Goal: Information Seeking & Learning: Learn about a topic

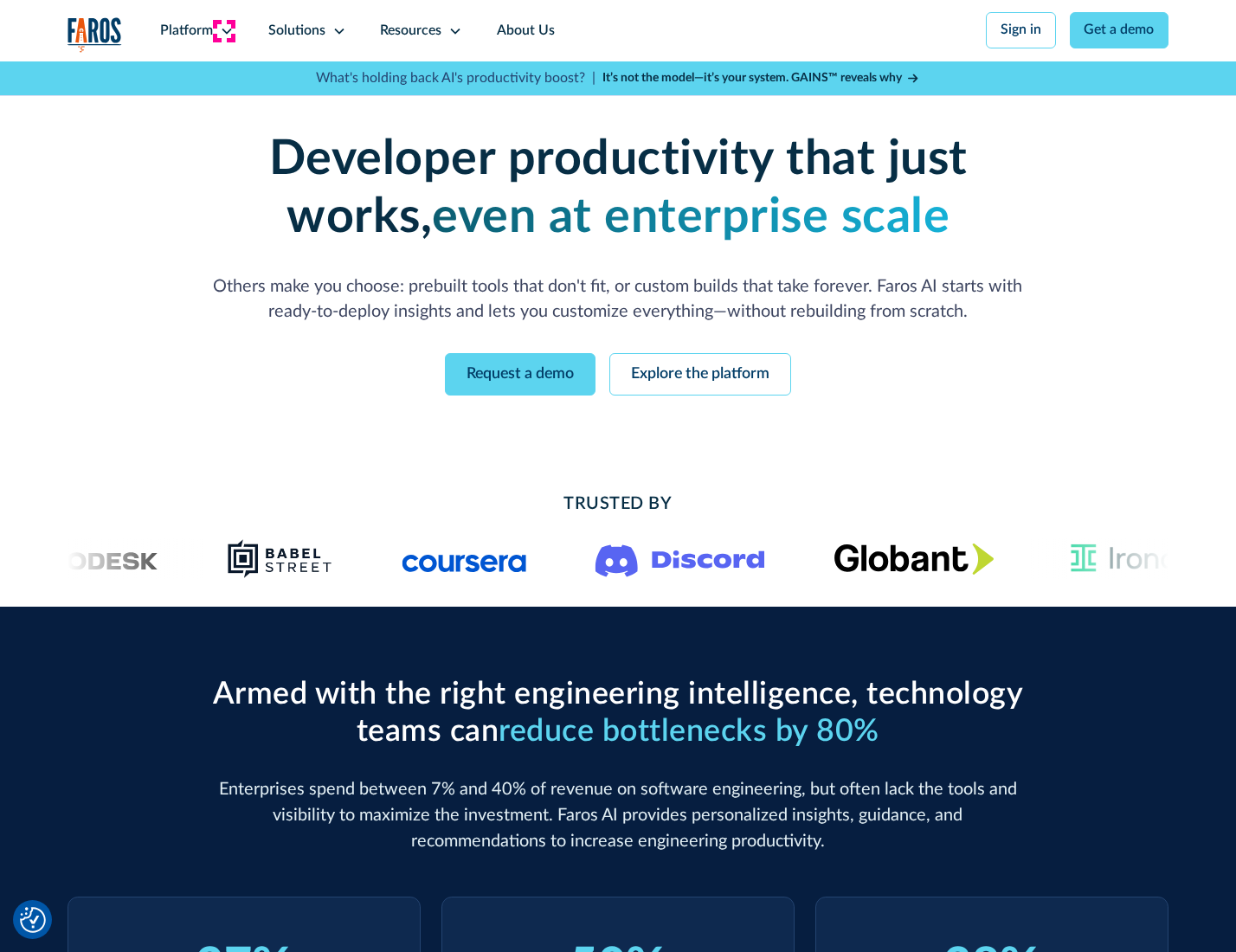
click at [224, 30] on icon at bounding box center [227, 31] width 14 height 14
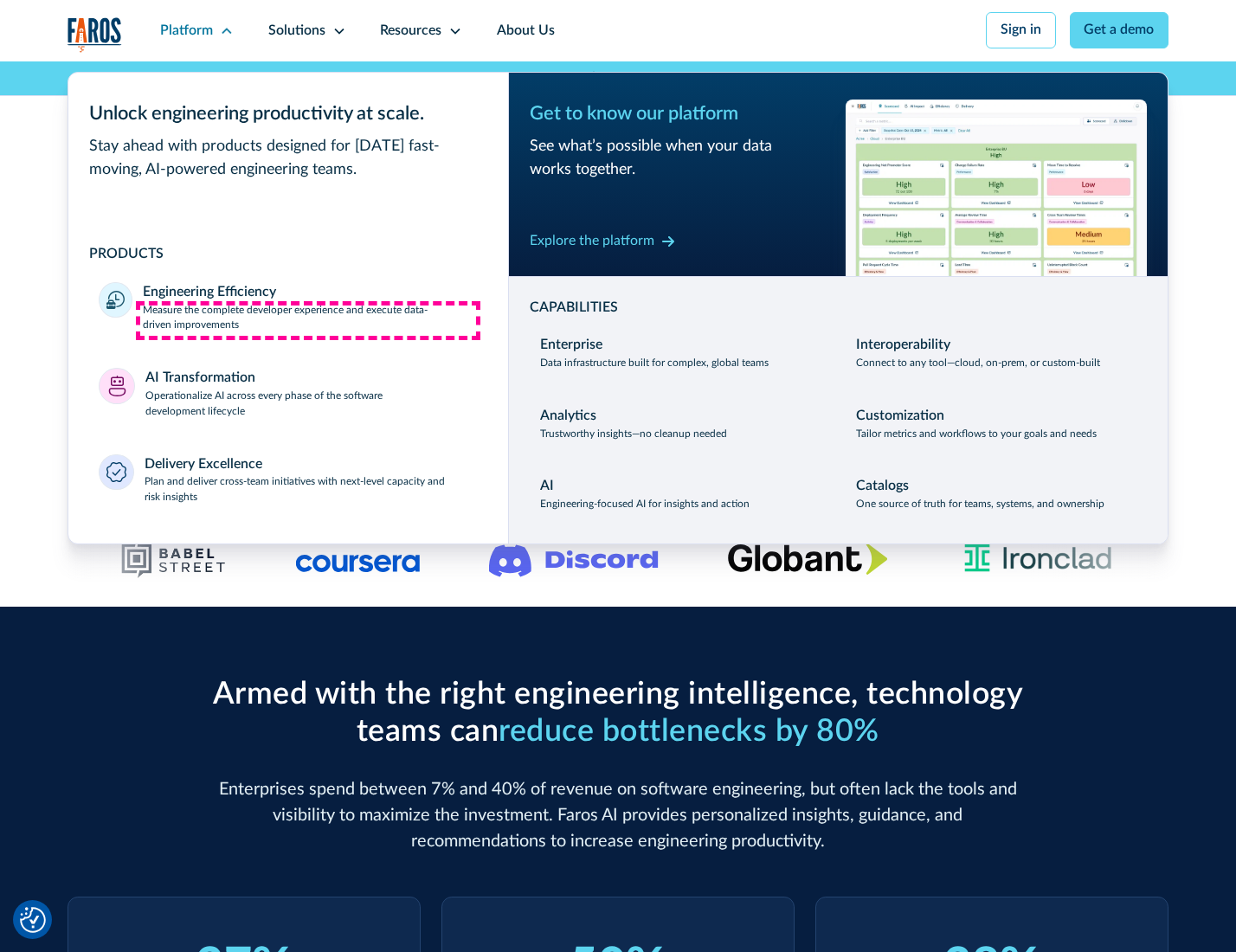
click at [308, 320] on p "Measure the complete developer experience and execute data-driven improvements" at bounding box center [310, 318] width 334 height 31
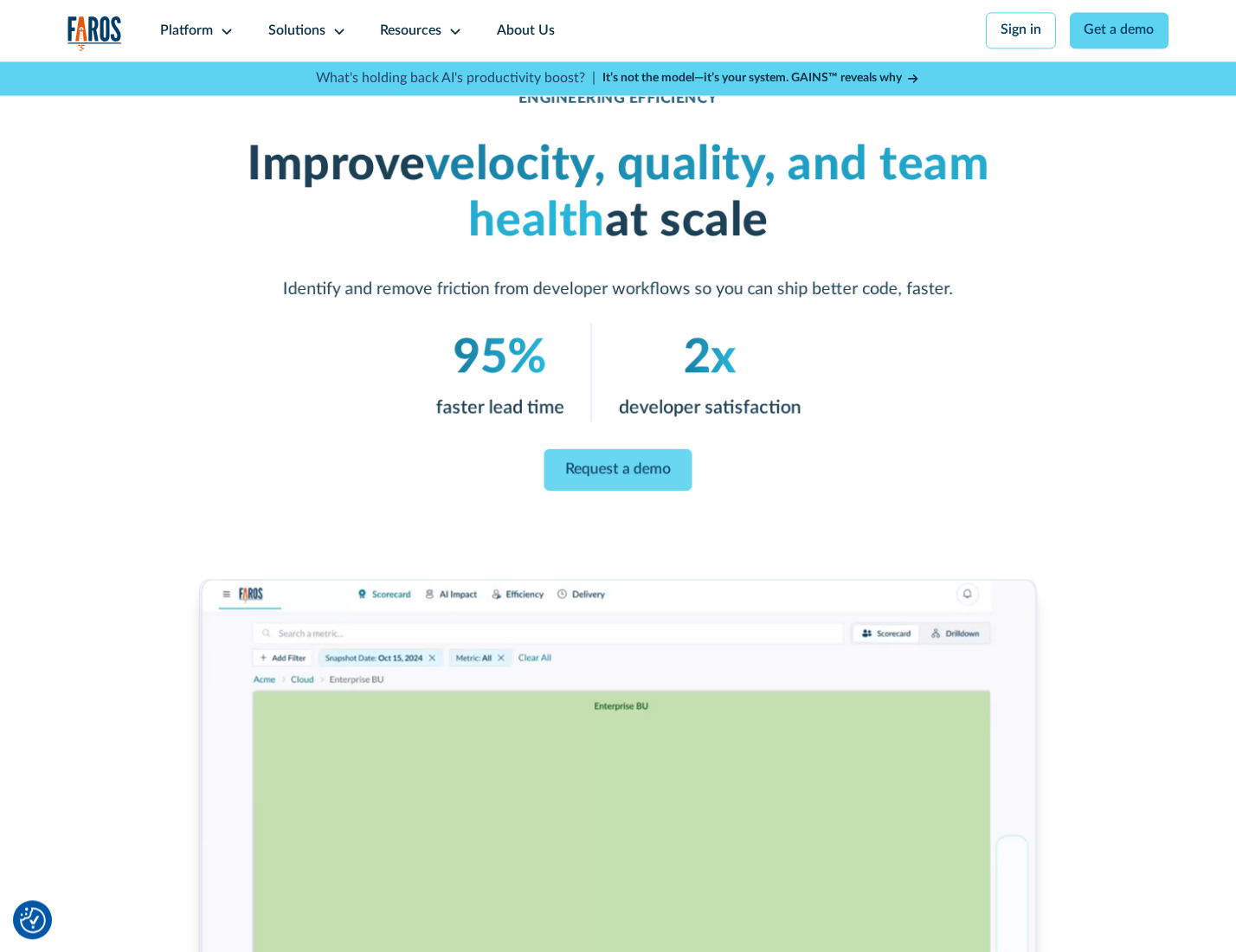
click at [617, 472] on link "Request a demo" at bounding box center [618, 470] width 148 height 42
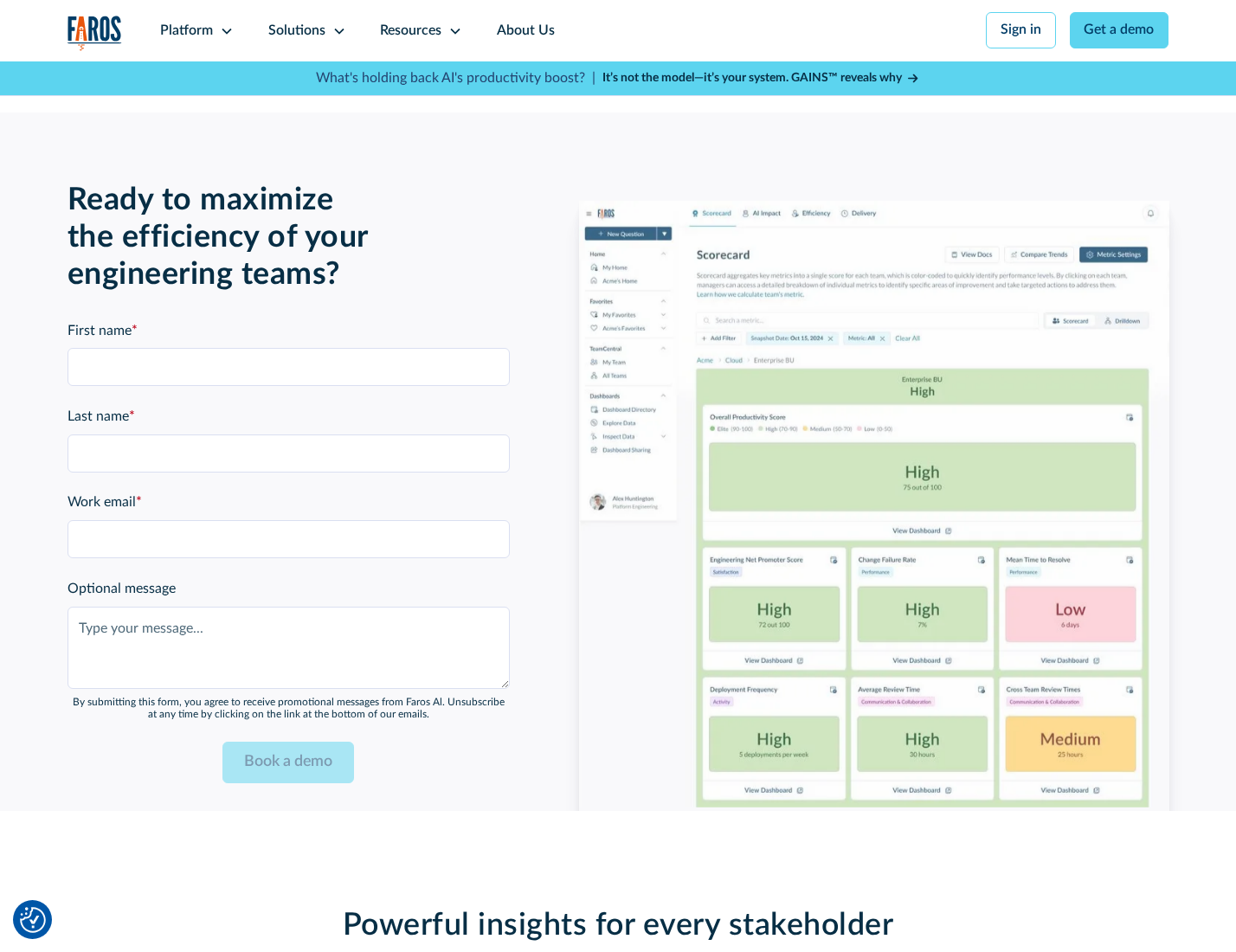
scroll to position [3768, 0]
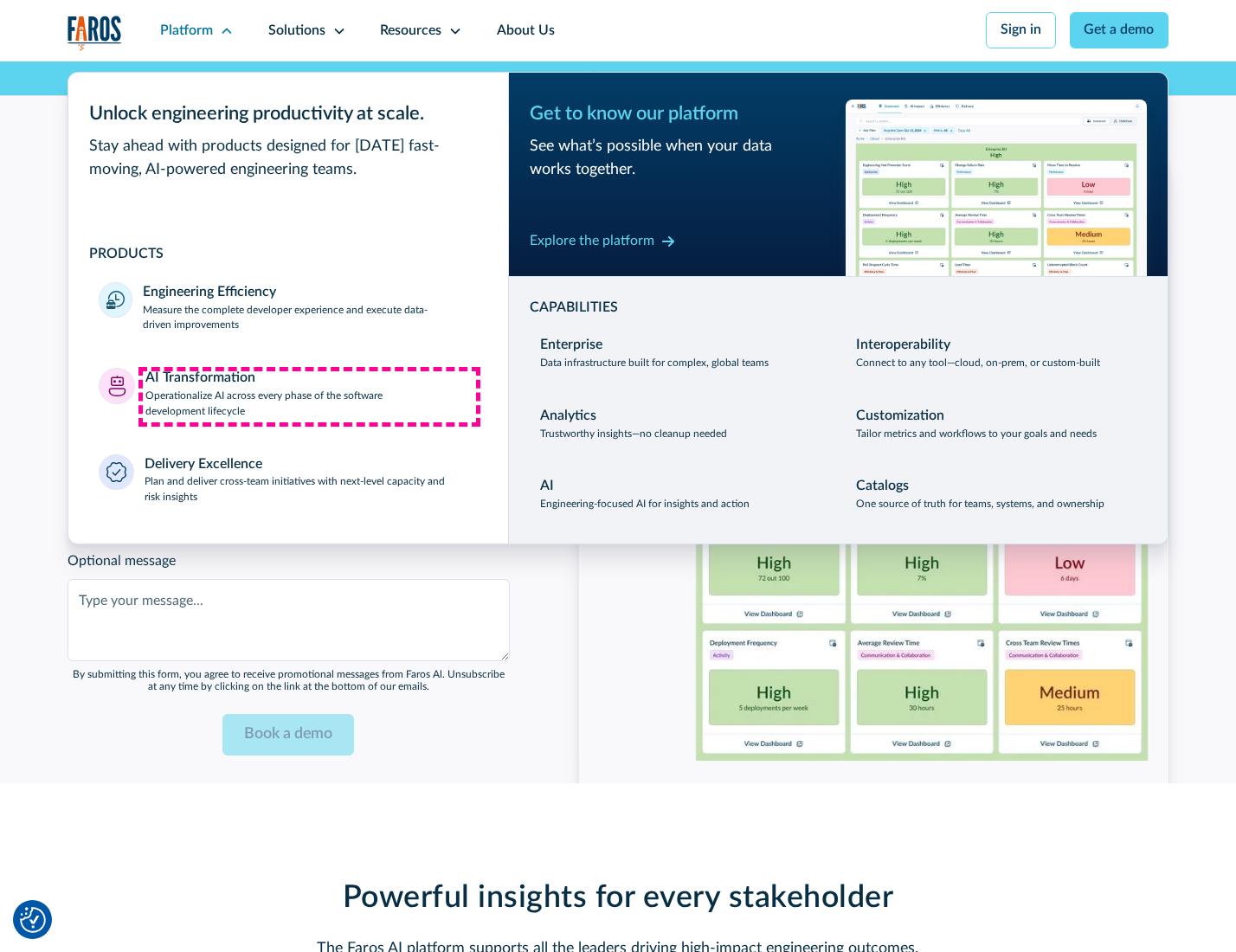
click at [309, 397] on p "Operationalize AI across every phase of the software development lifecycle" at bounding box center [312, 404] width 332 height 31
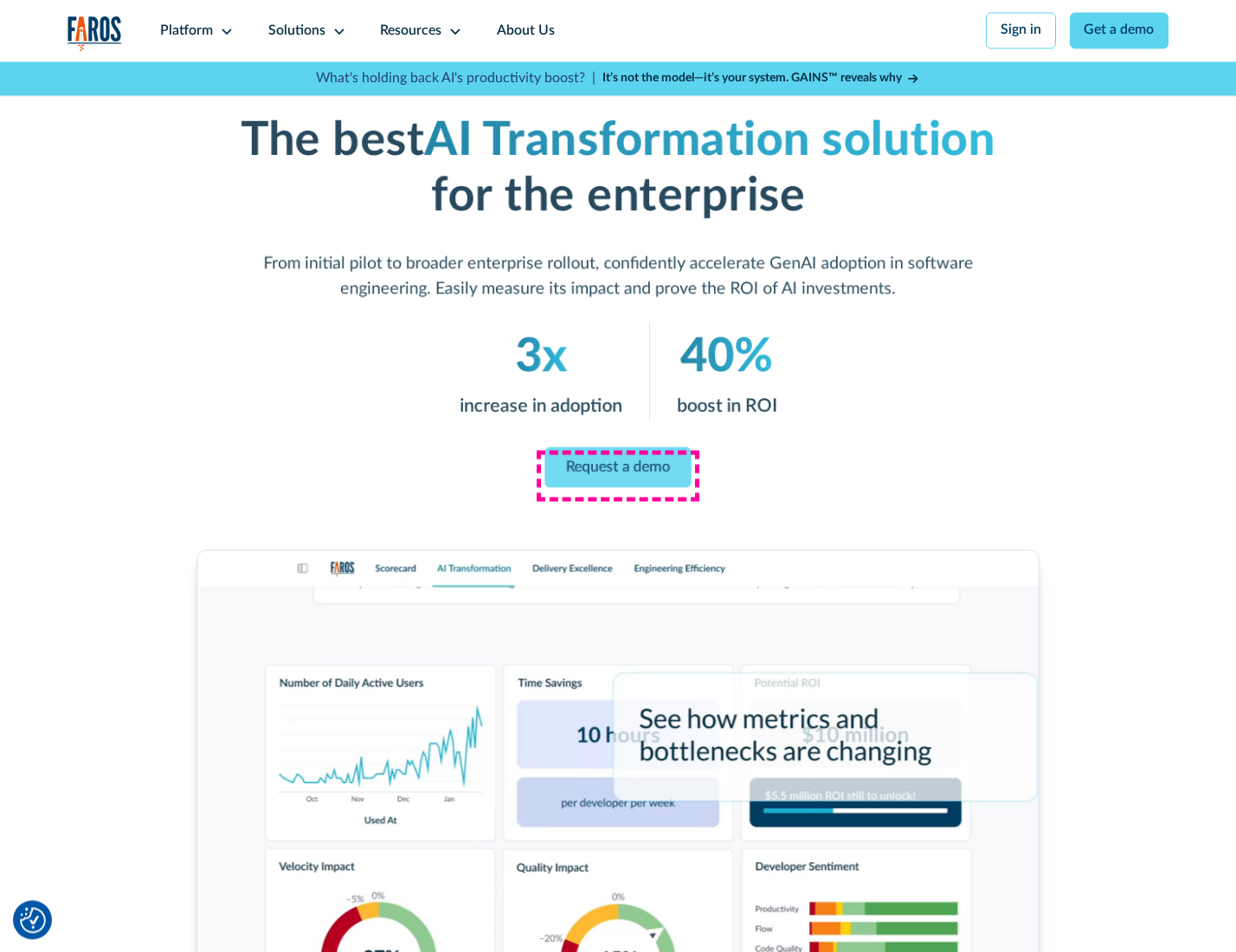
click at [617, 470] on link "Request a demo" at bounding box center [617, 467] width 147 height 41
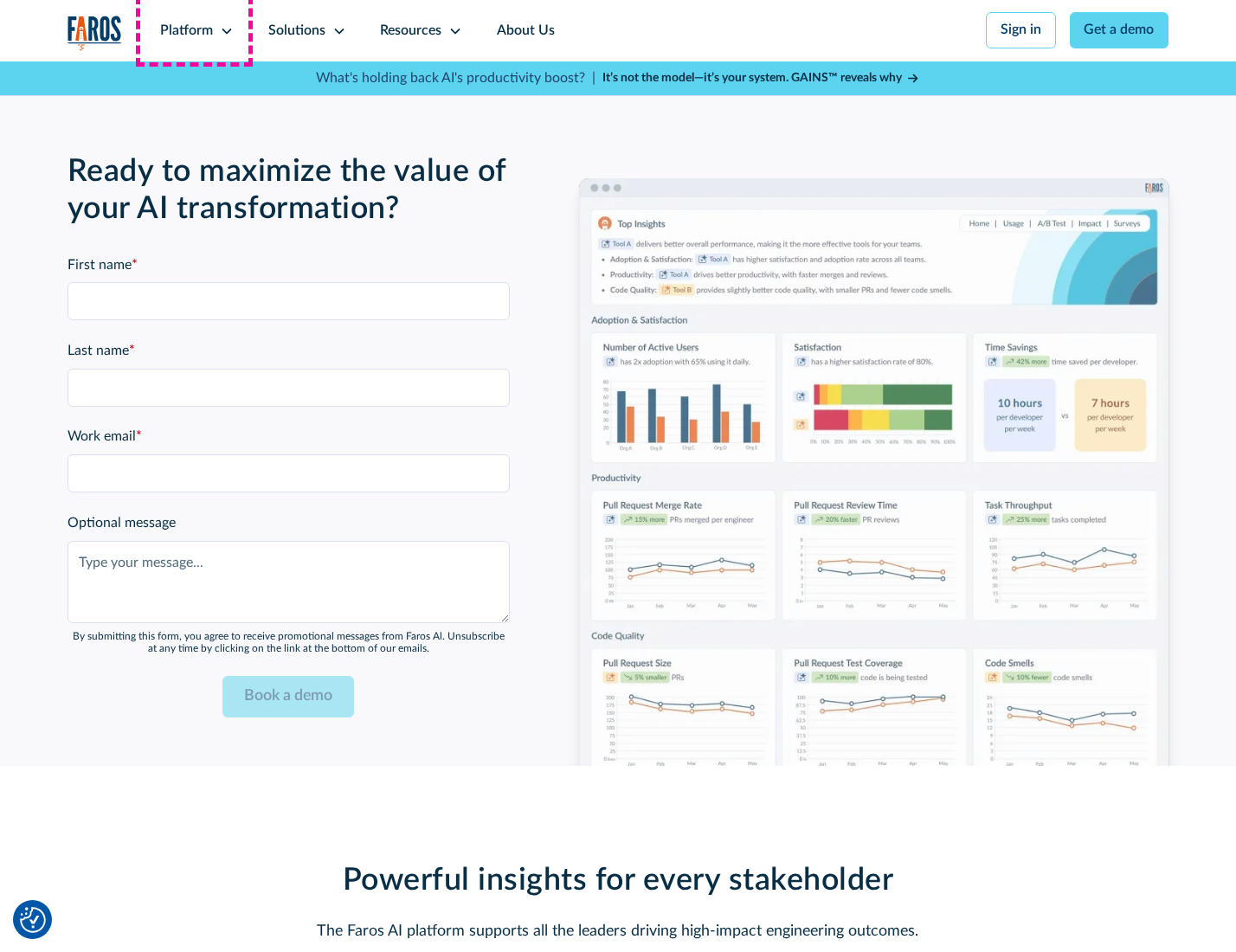
scroll to position [4185, 0]
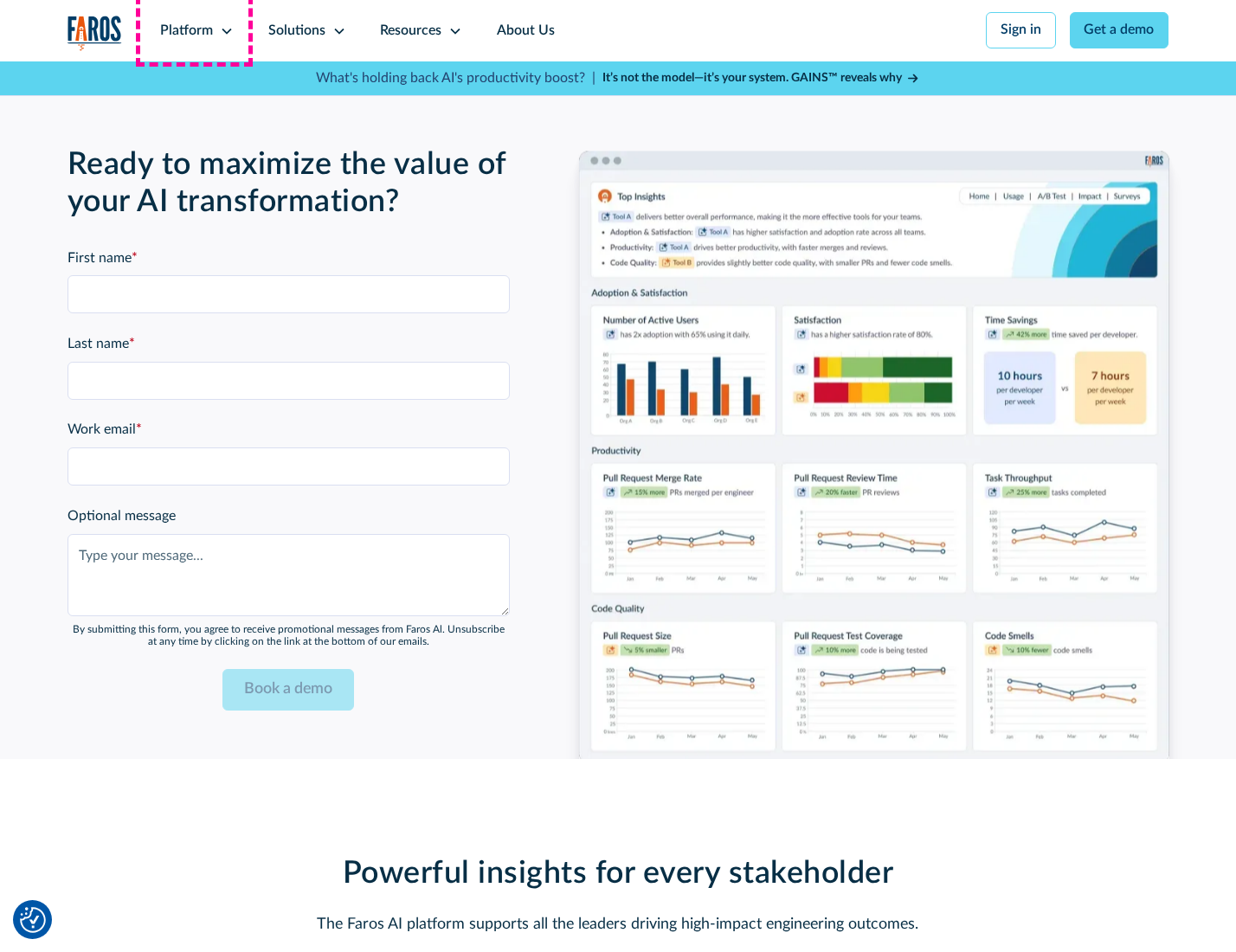
click at [194, 30] on div "Platform" at bounding box center [187, 31] width 53 height 21
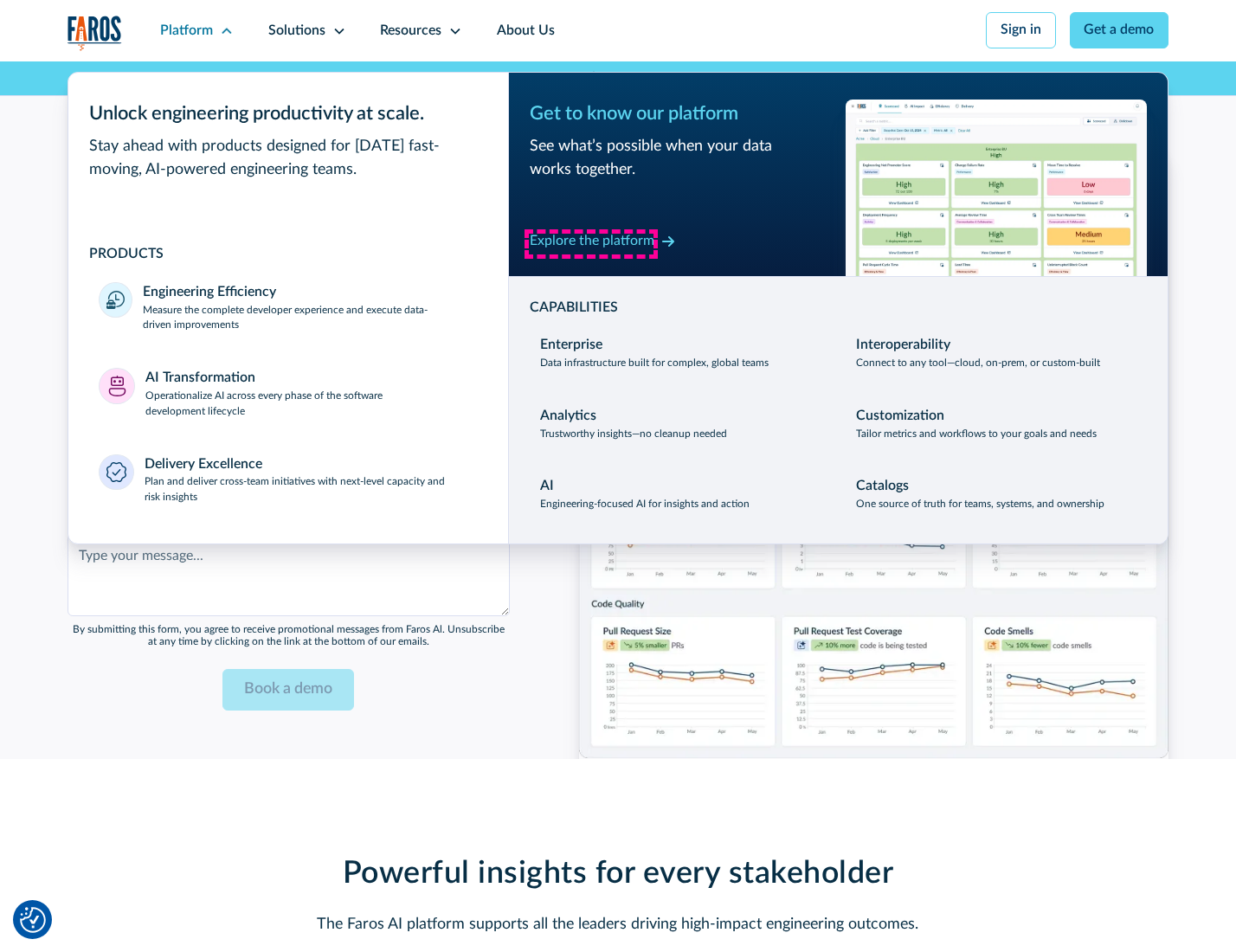
click at [591, 243] on div "Explore the platform" at bounding box center [592, 241] width 125 height 21
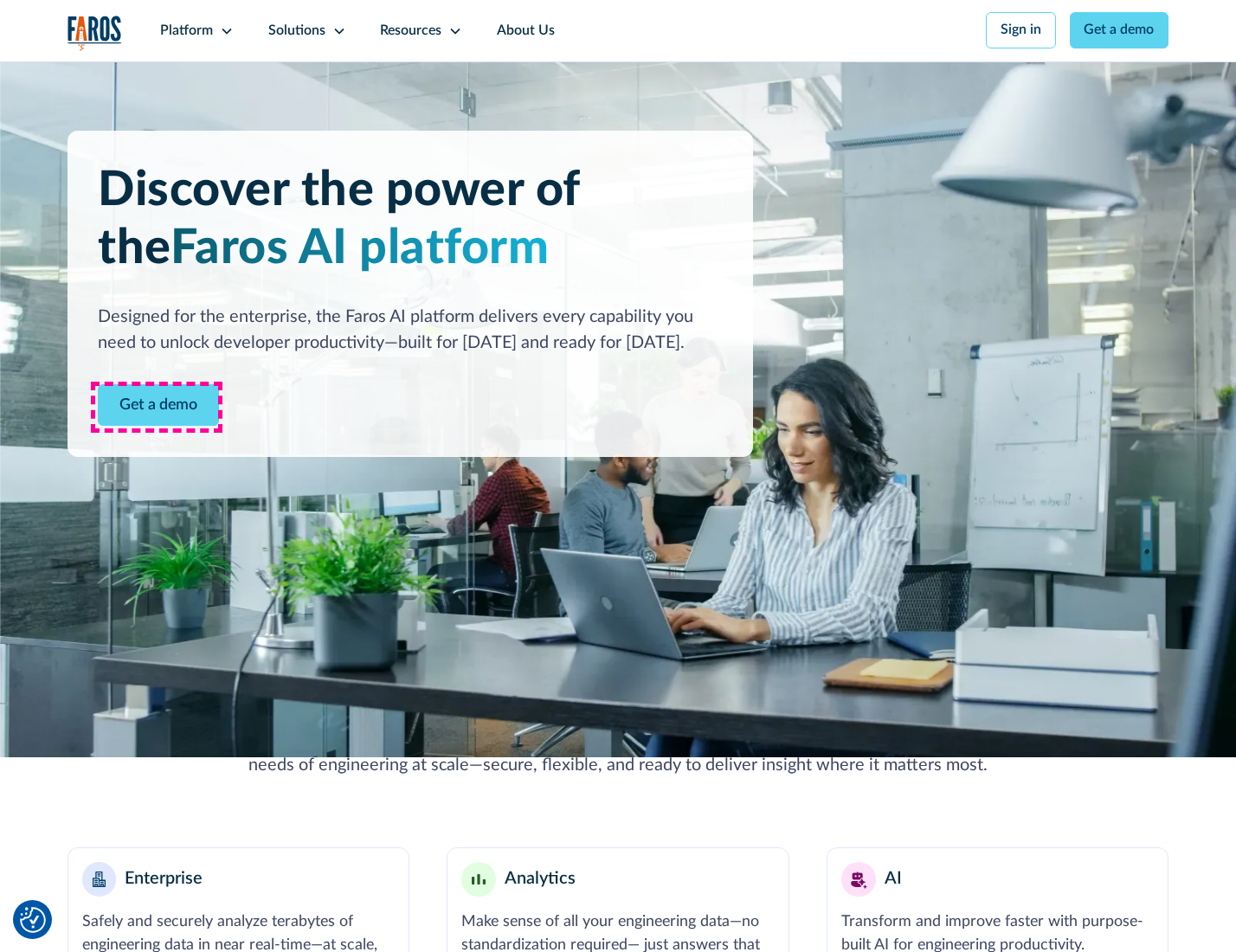
click at [157, 407] on link "Get a demo" at bounding box center [159, 405] width 122 height 43
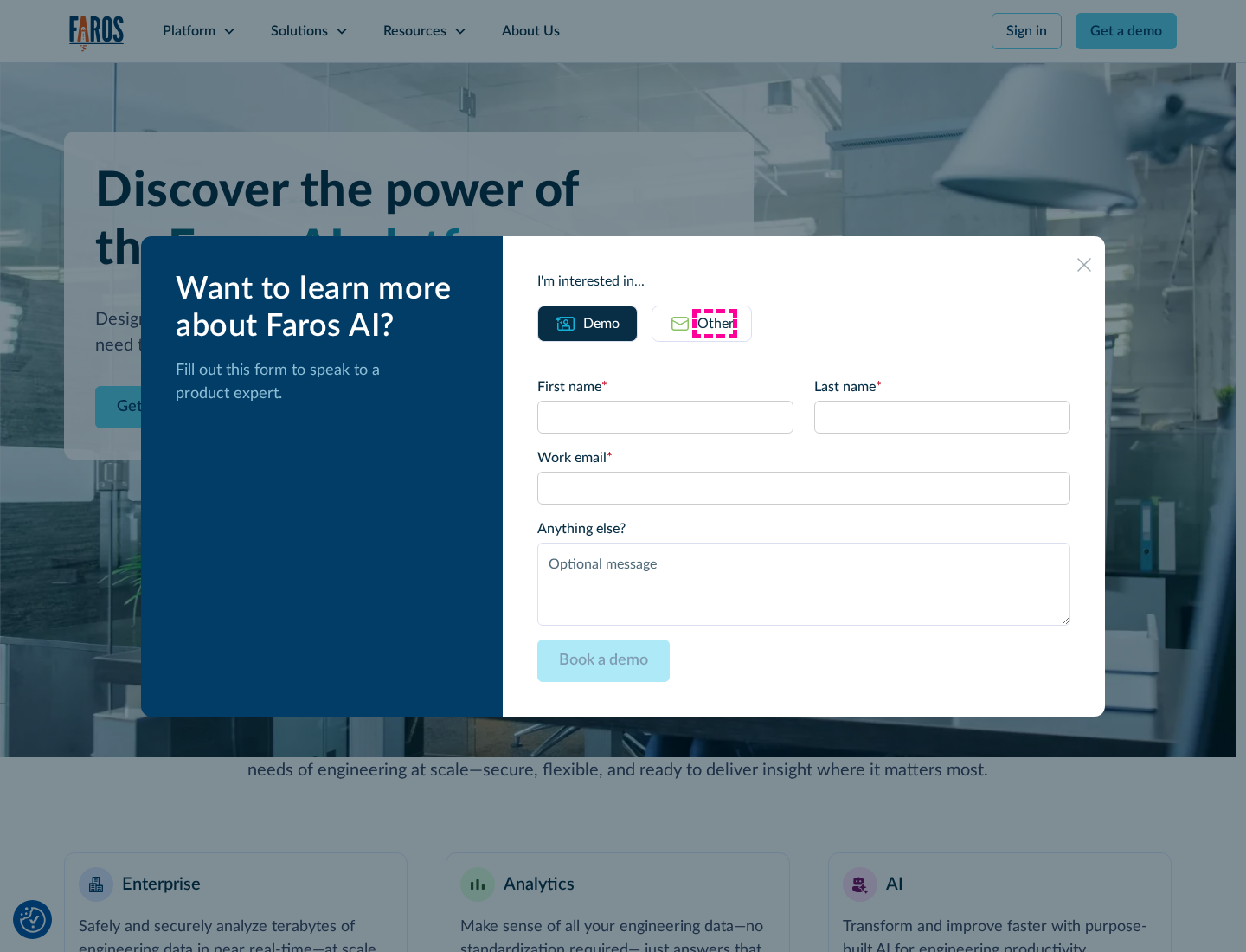
click at [715, 323] on div "Other" at bounding box center [716, 324] width 36 height 21
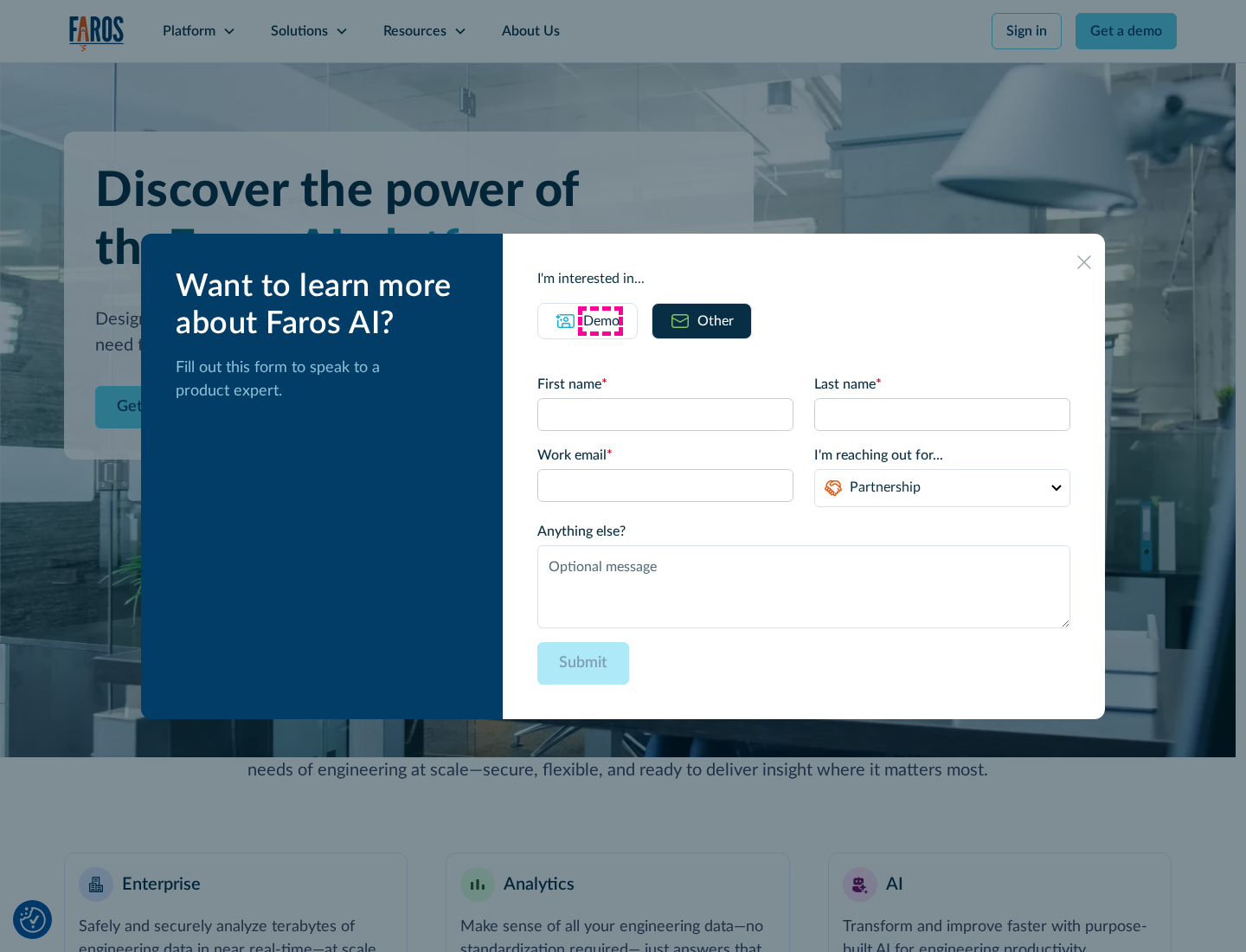
click at [600, 320] on div "Demo" at bounding box center [601, 321] width 36 height 21
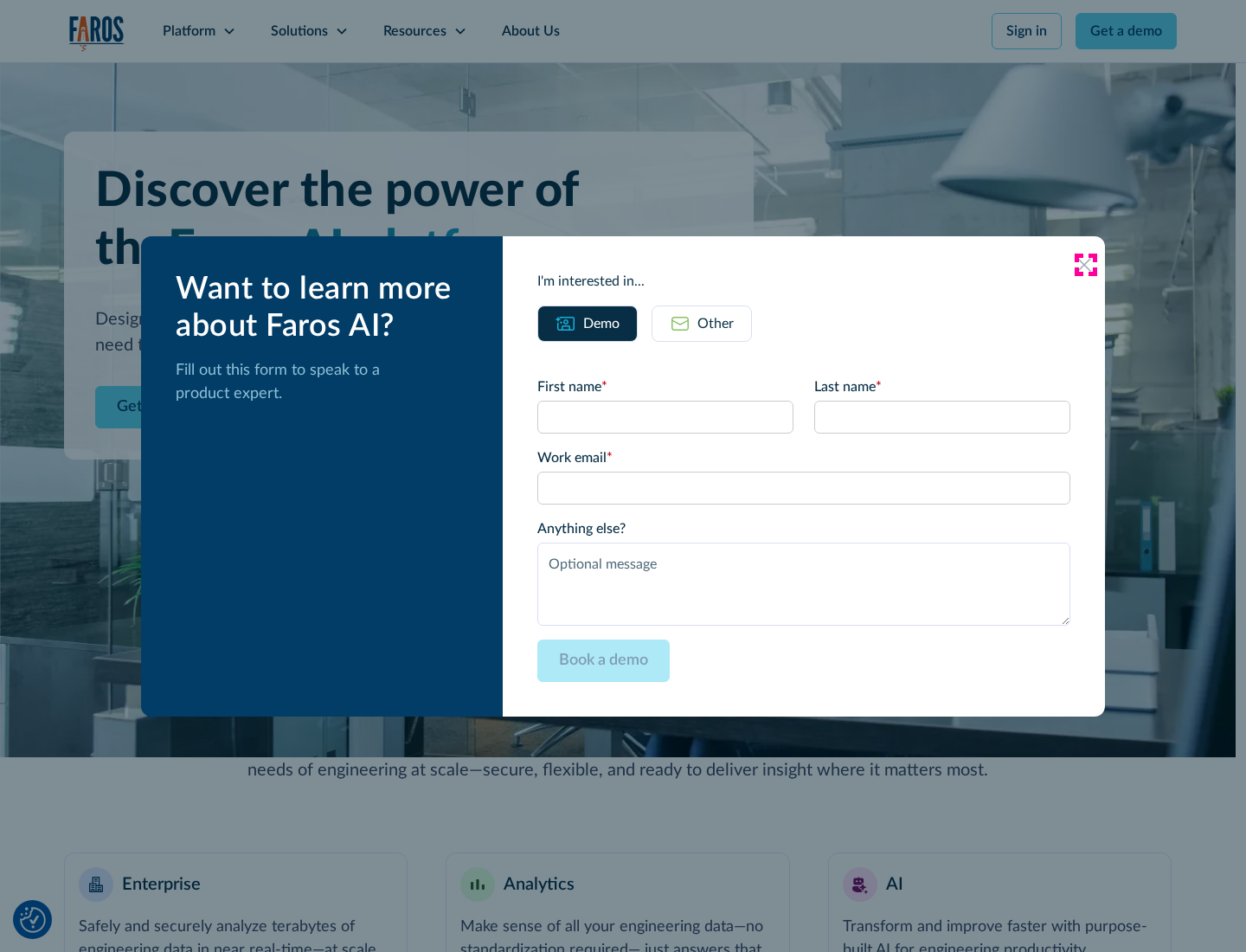
click at [1085, 264] on icon at bounding box center [1085, 265] width 14 height 14
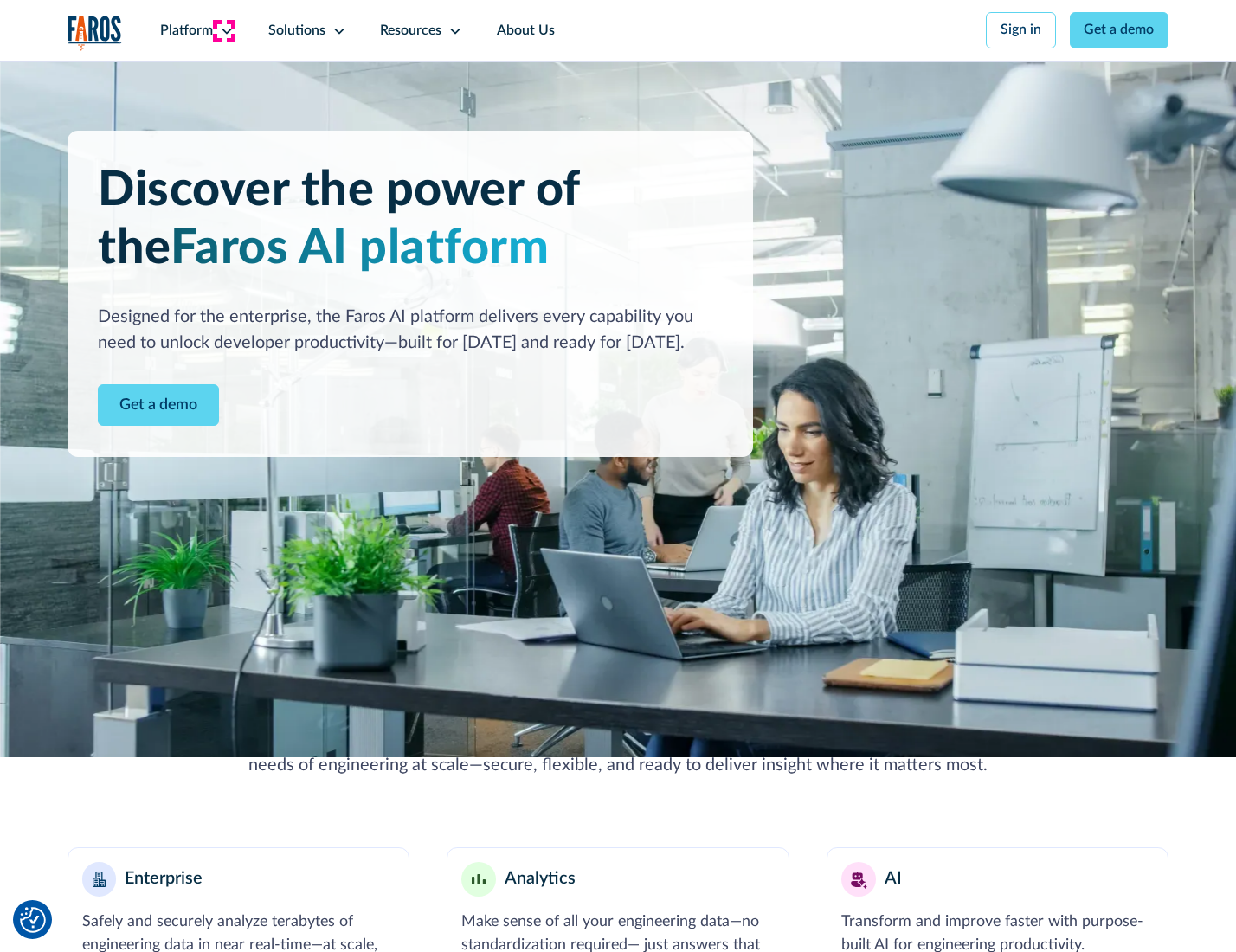
click at [224, 30] on icon at bounding box center [227, 31] width 14 height 14
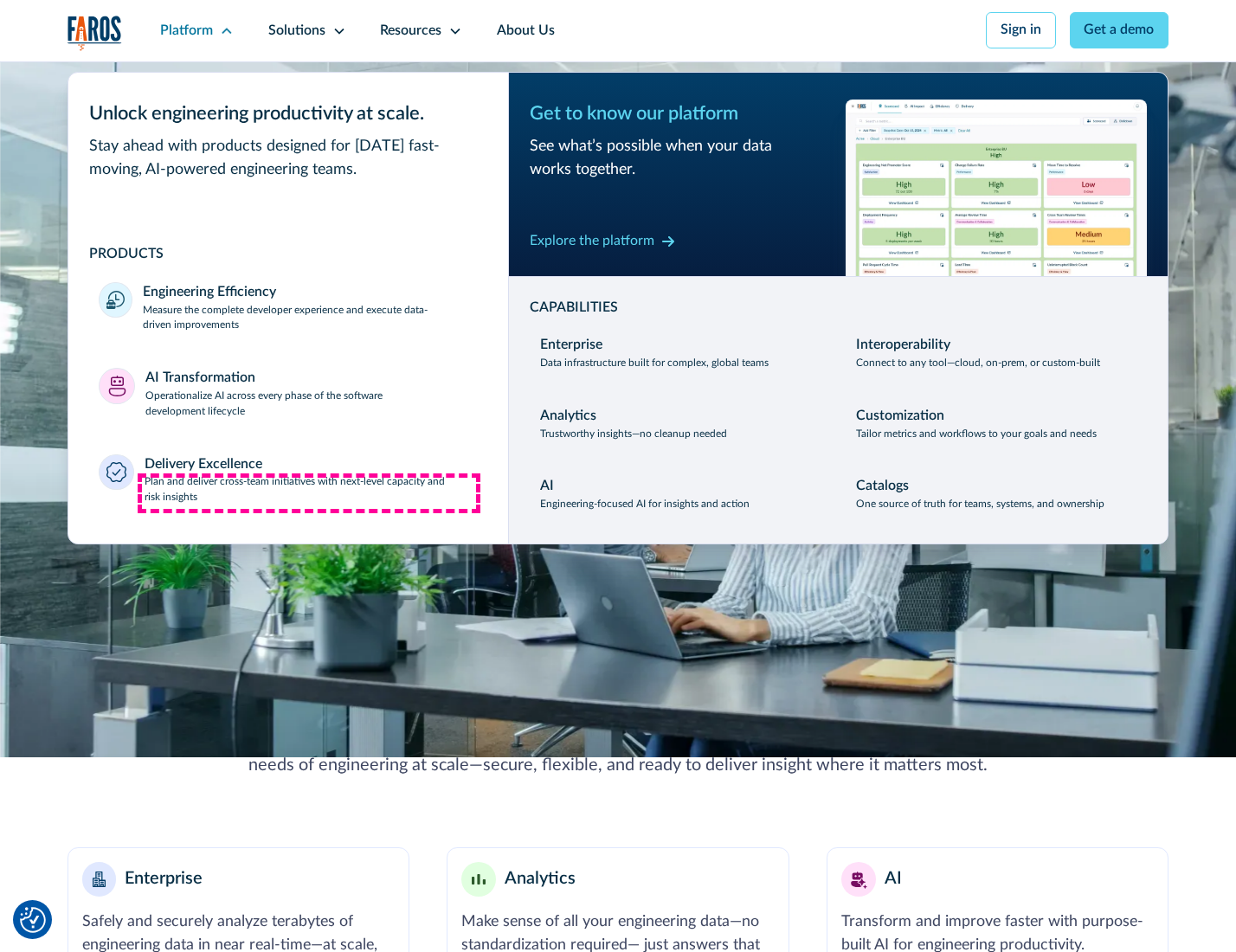
click at [309, 494] on p "Plan and deliver cross-team initiatives with next-level capacity and risk insig…" at bounding box center [312, 490] width 333 height 31
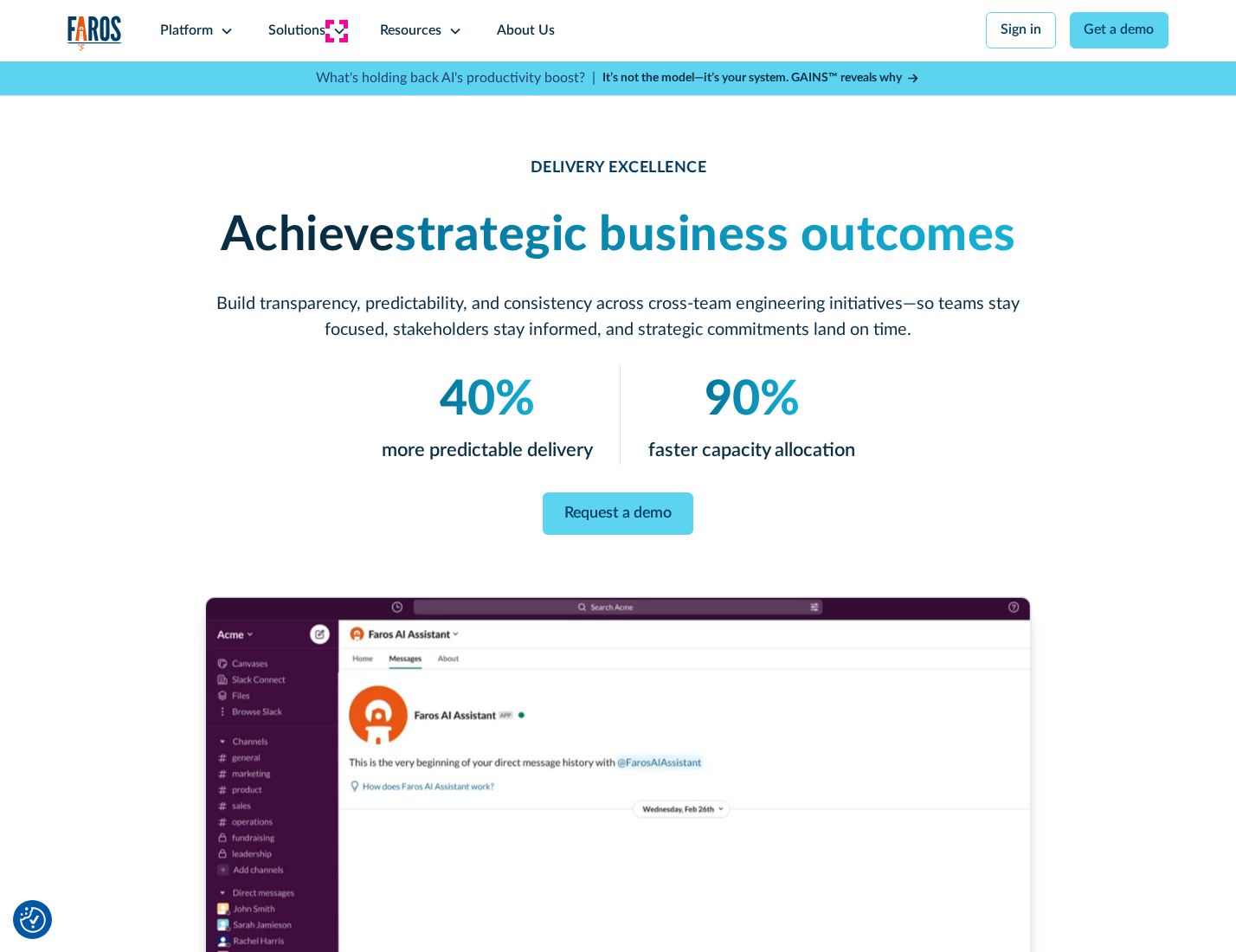
click at [336, 30] on icon at bounding box center [339, 31] width 14 height 14
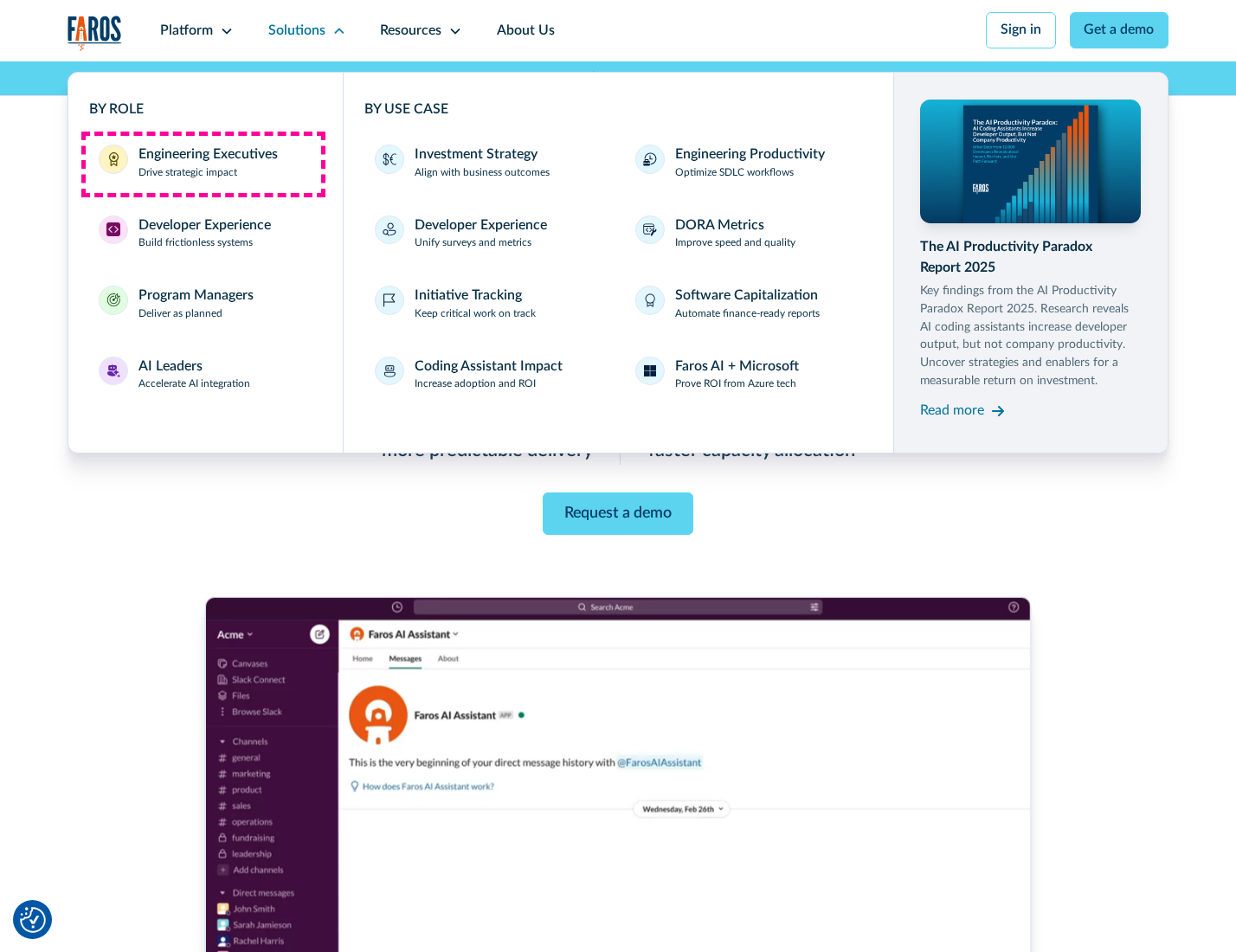
click at [202, 164] on div "Engineering Executives" at bounding box center [208, 155] width 140 height 21
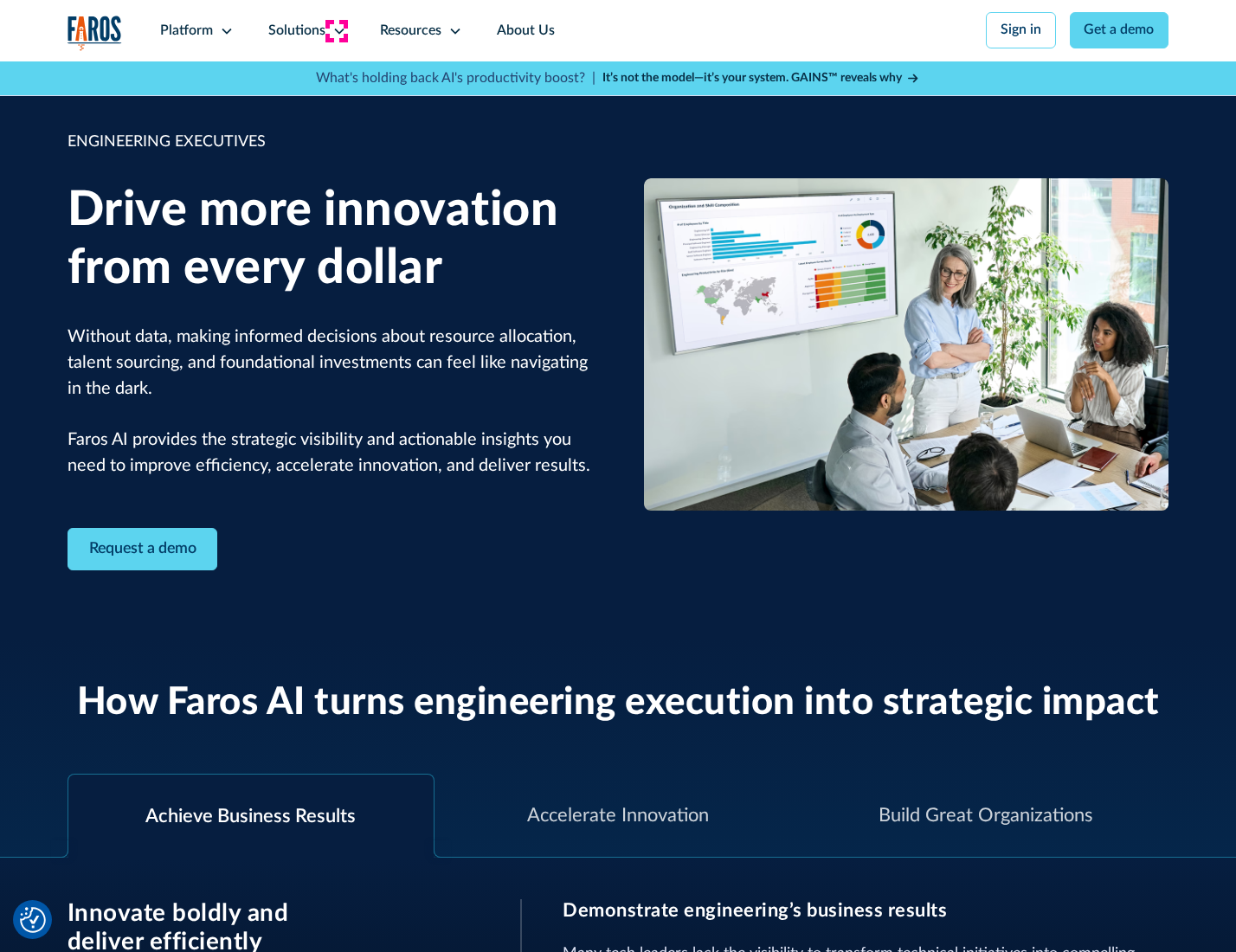
click at [336, 30] on icon at bounding box center [339, 31] width 14 height 14
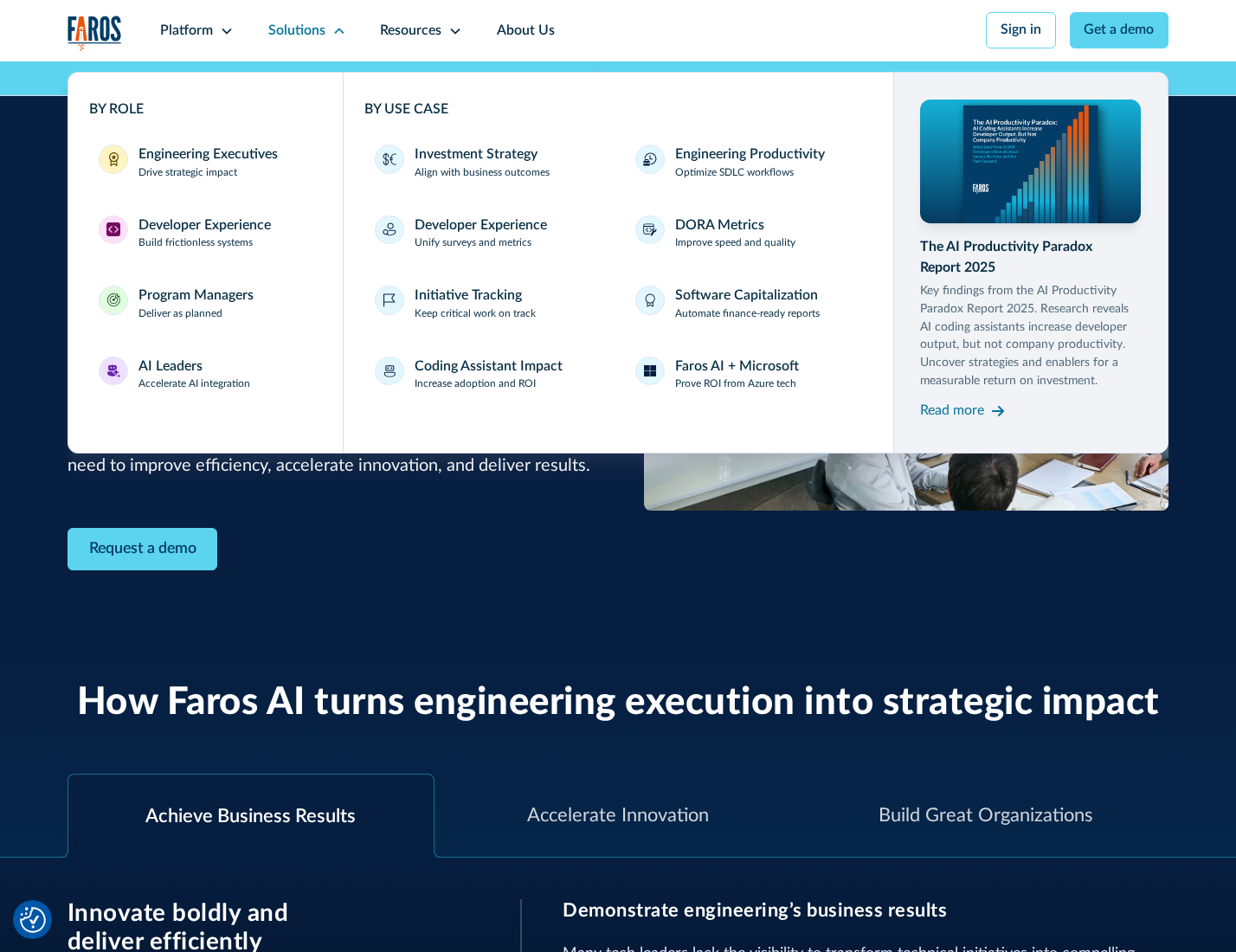
click at [202, 227] on div "Developer Experience" at bounding box center [205, 226] width 133 height 21
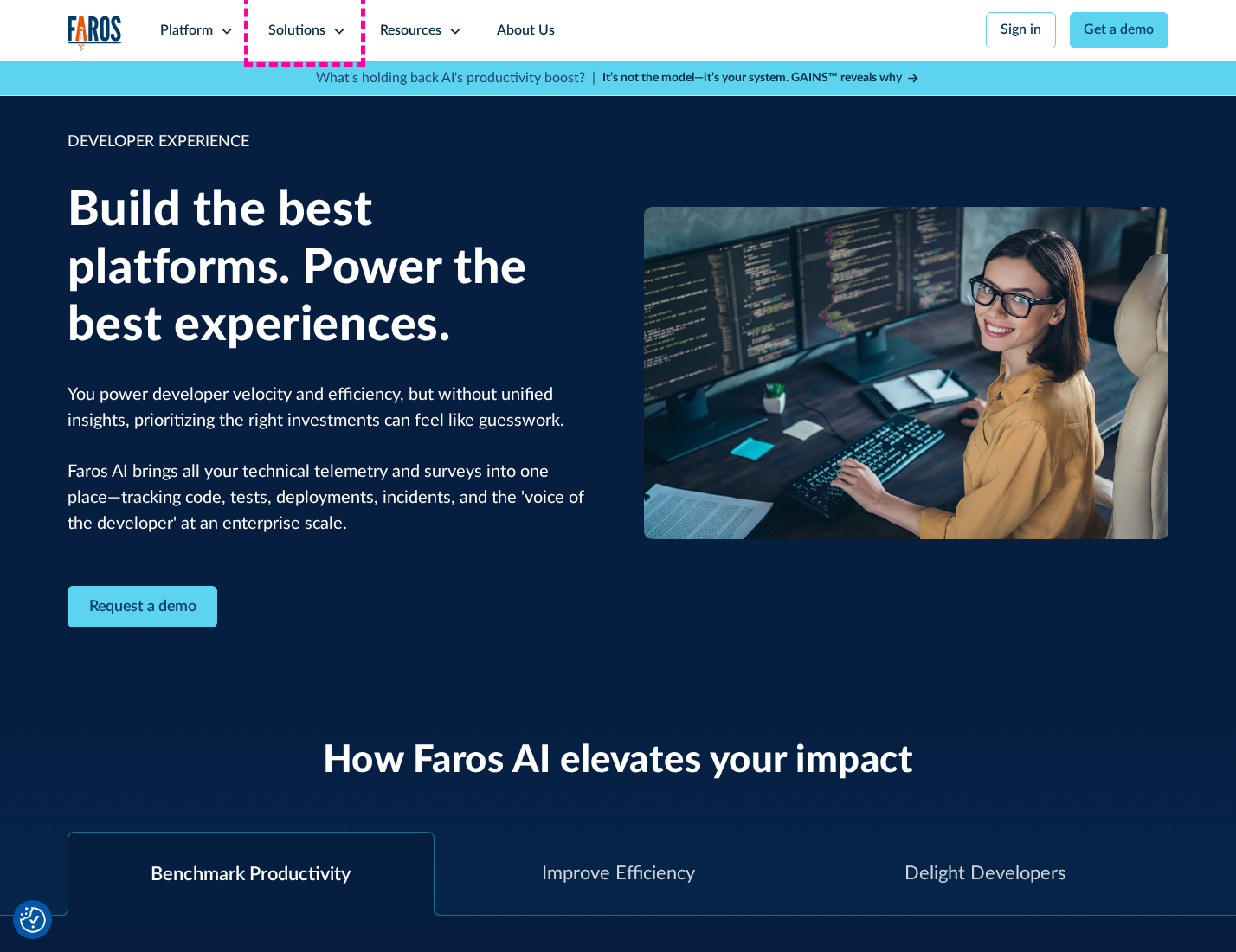
click at [305, 30] on div "Solutions" at bounding box center [297, 31] width 57 height 21
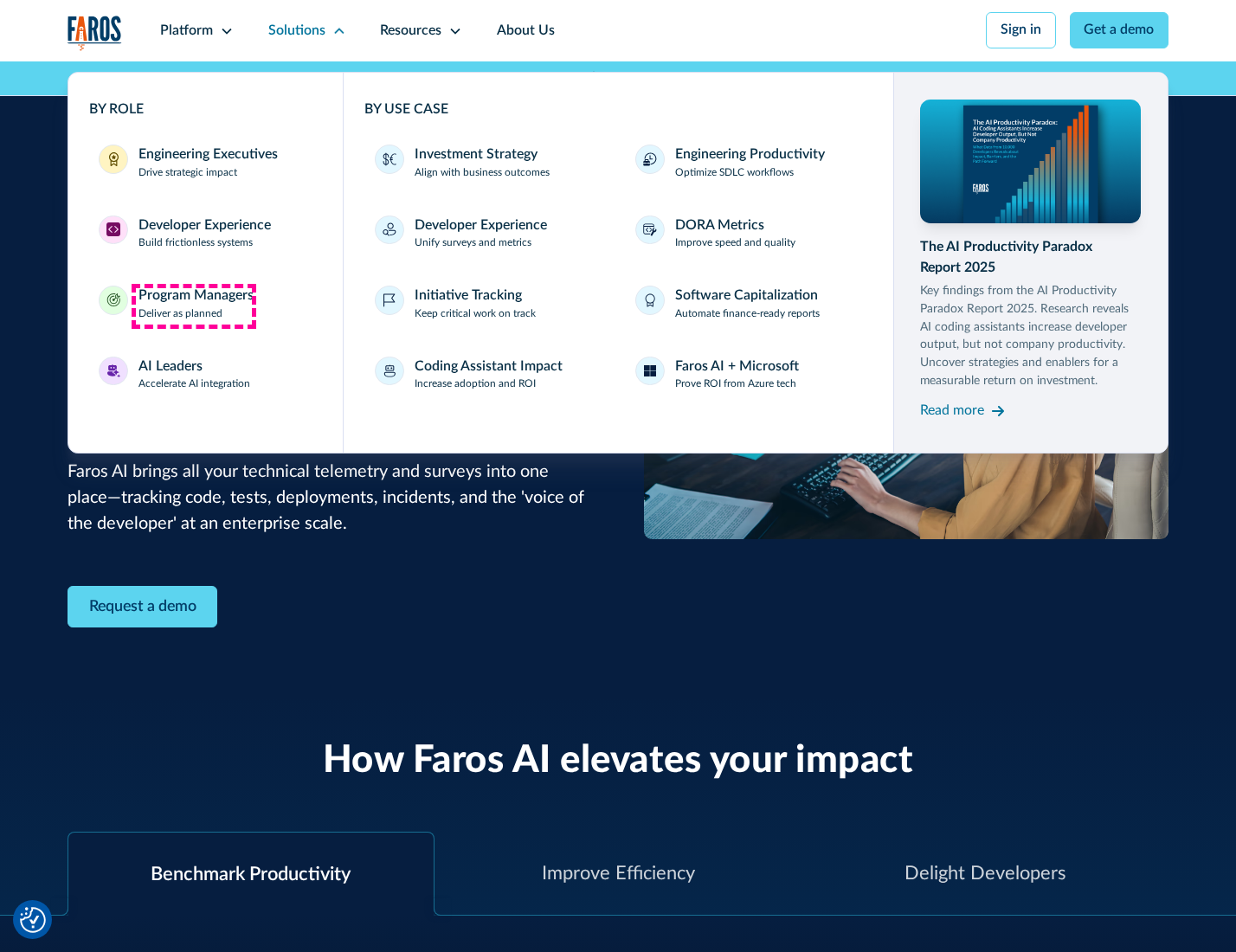
click at [193, 305] on div "Program Managers" at bounding box center [196, 296] width 115 height 21
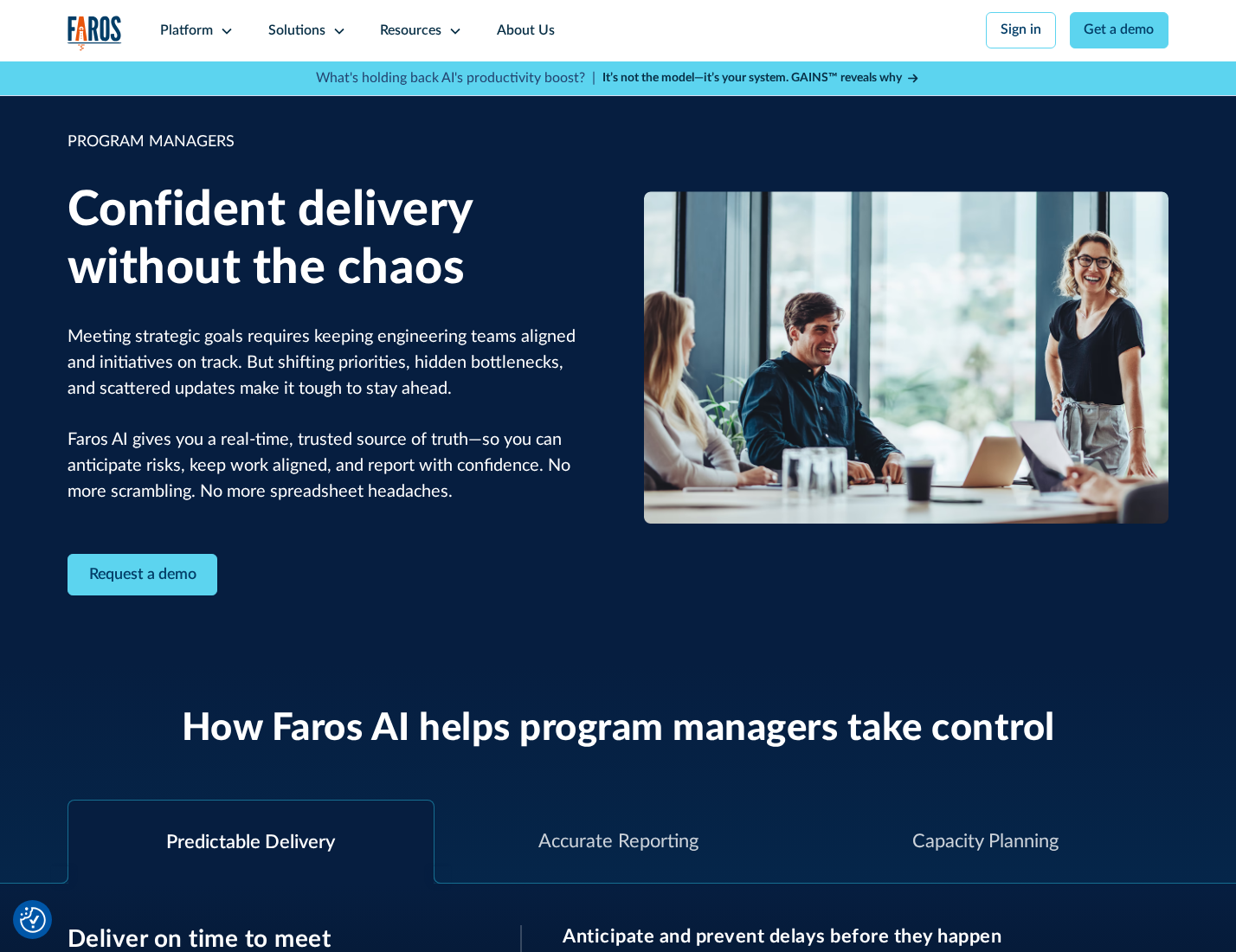
click at [336, 31] on icon at bounding box center [339, 31] width 14 height 14
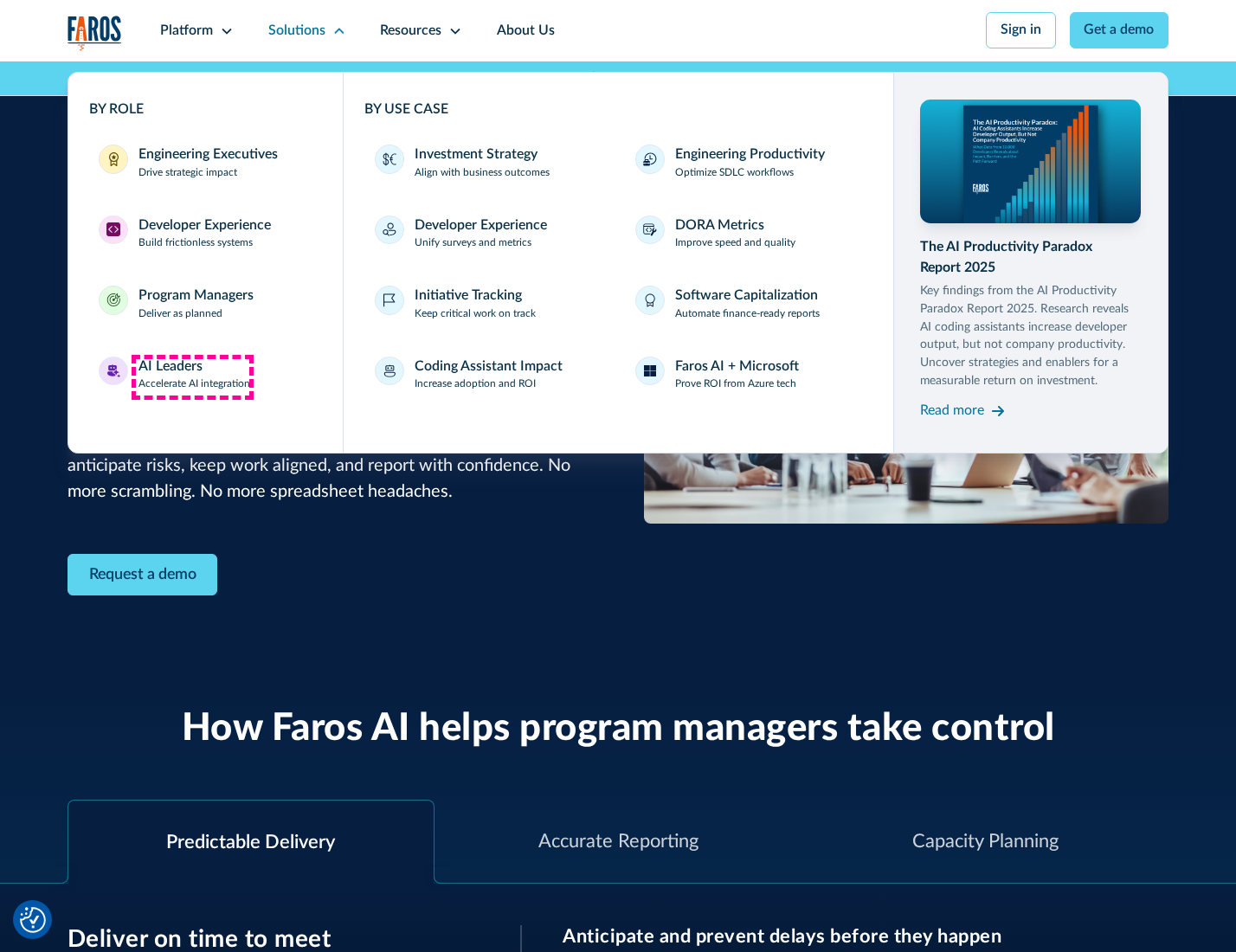
click at [192, 377] on div "AI Leaders" at bounding box center [171, 367] width 64 height 21
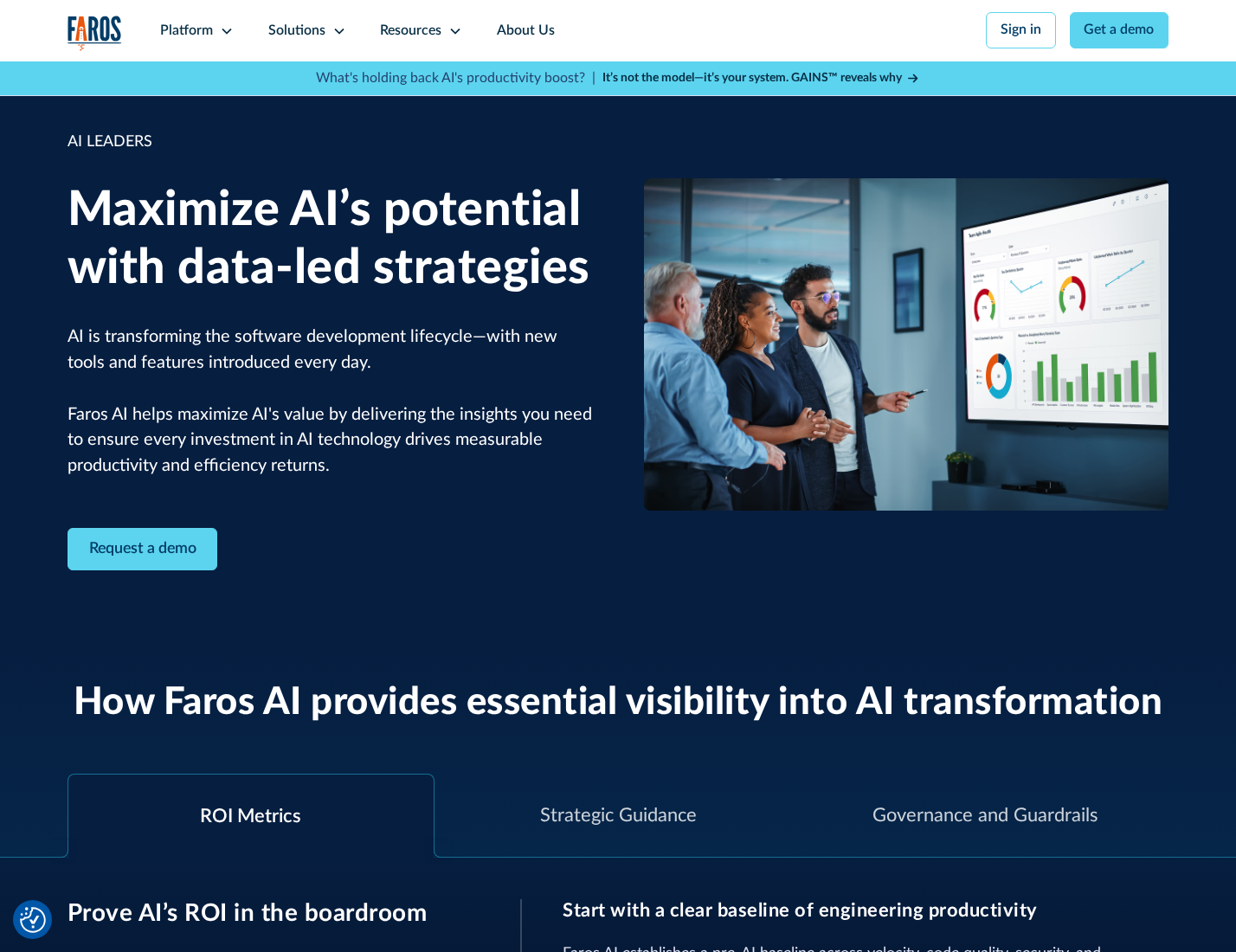
click at [336, 30] on icon at bounding box center [339, 31] width 14 height 14
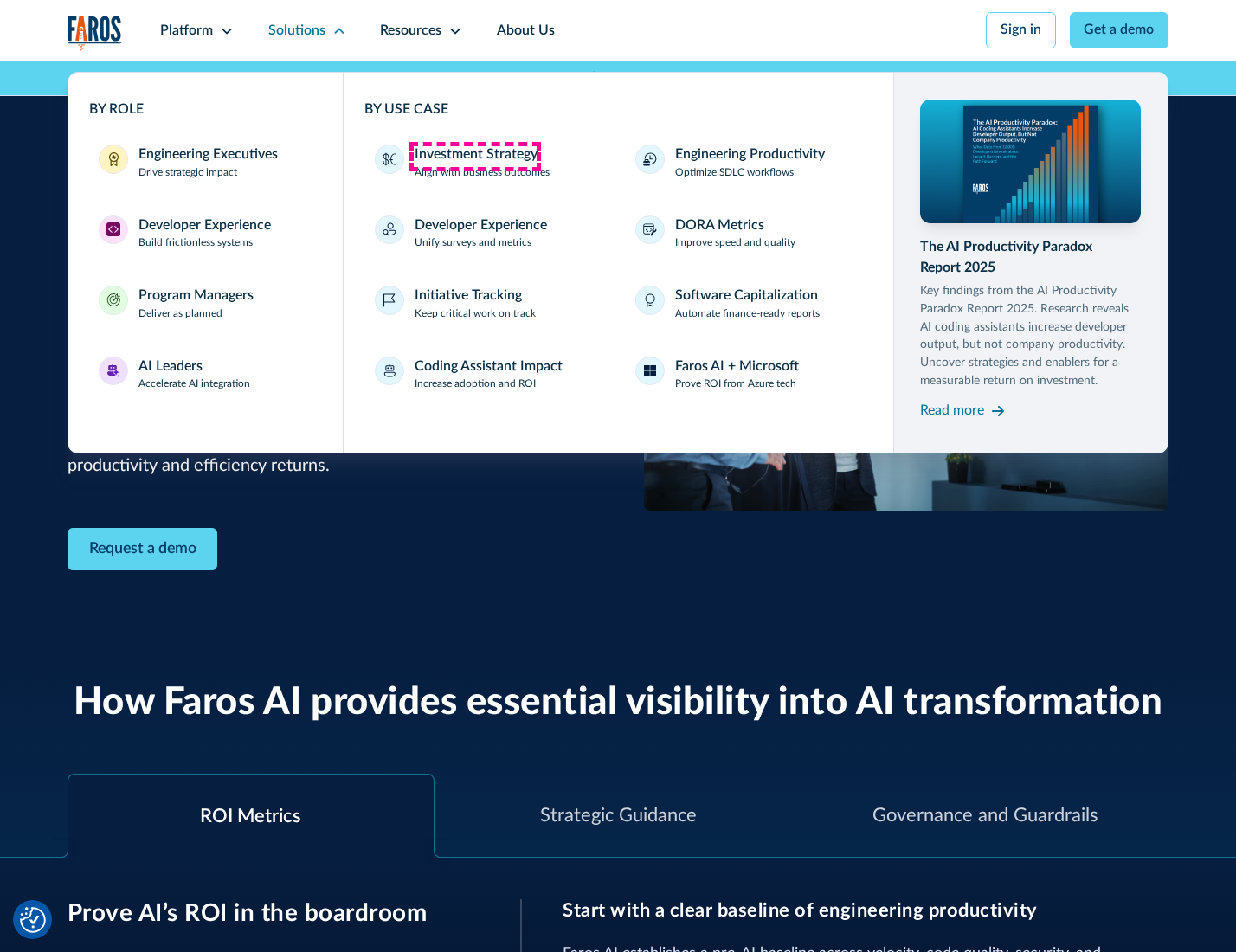
click at [475, 156] on div "Investment Strategy" at bounding box center [477, 155] width 123 height 21
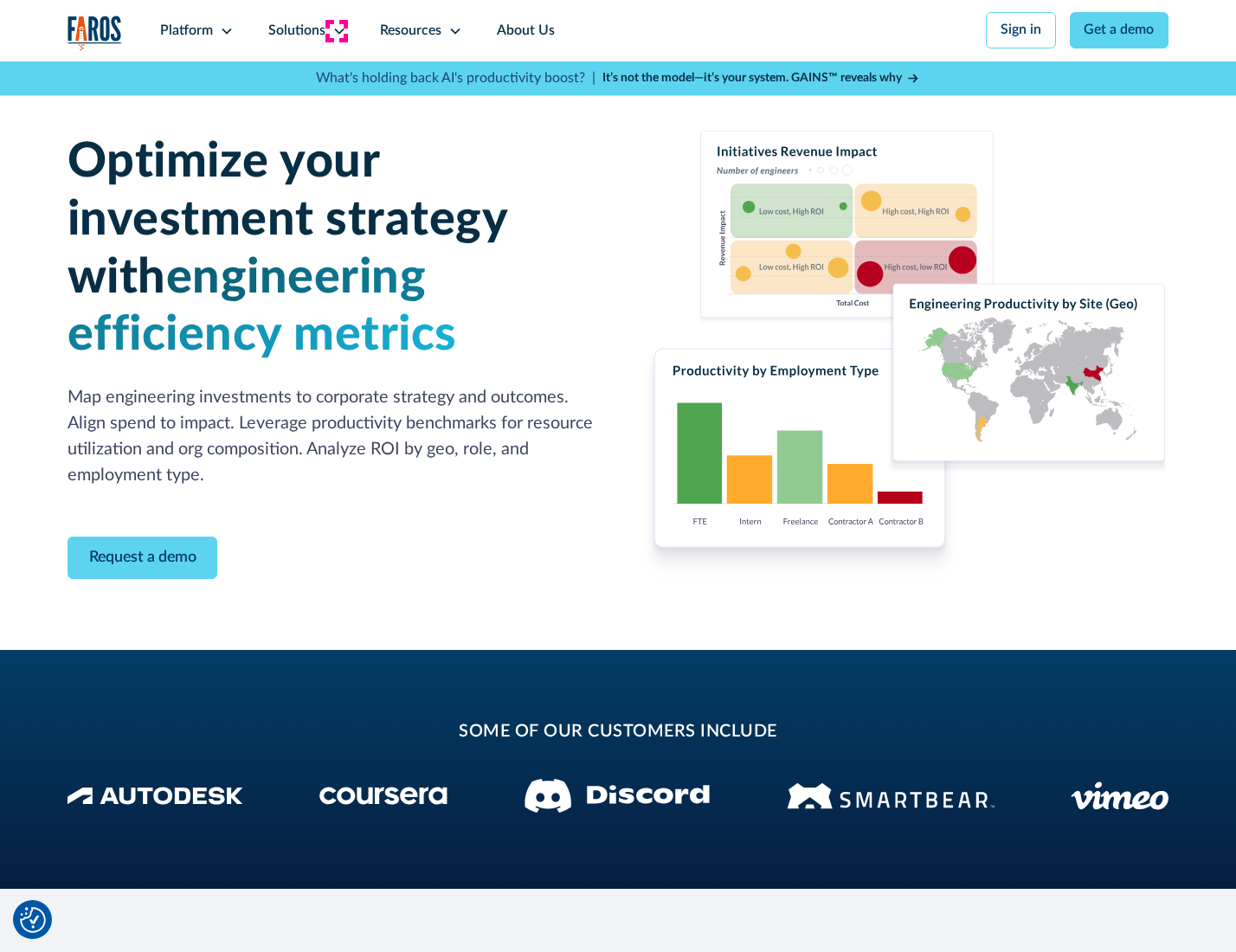
click at [336, 30] on icon at bounding box center [339, 31] width 14 height 14
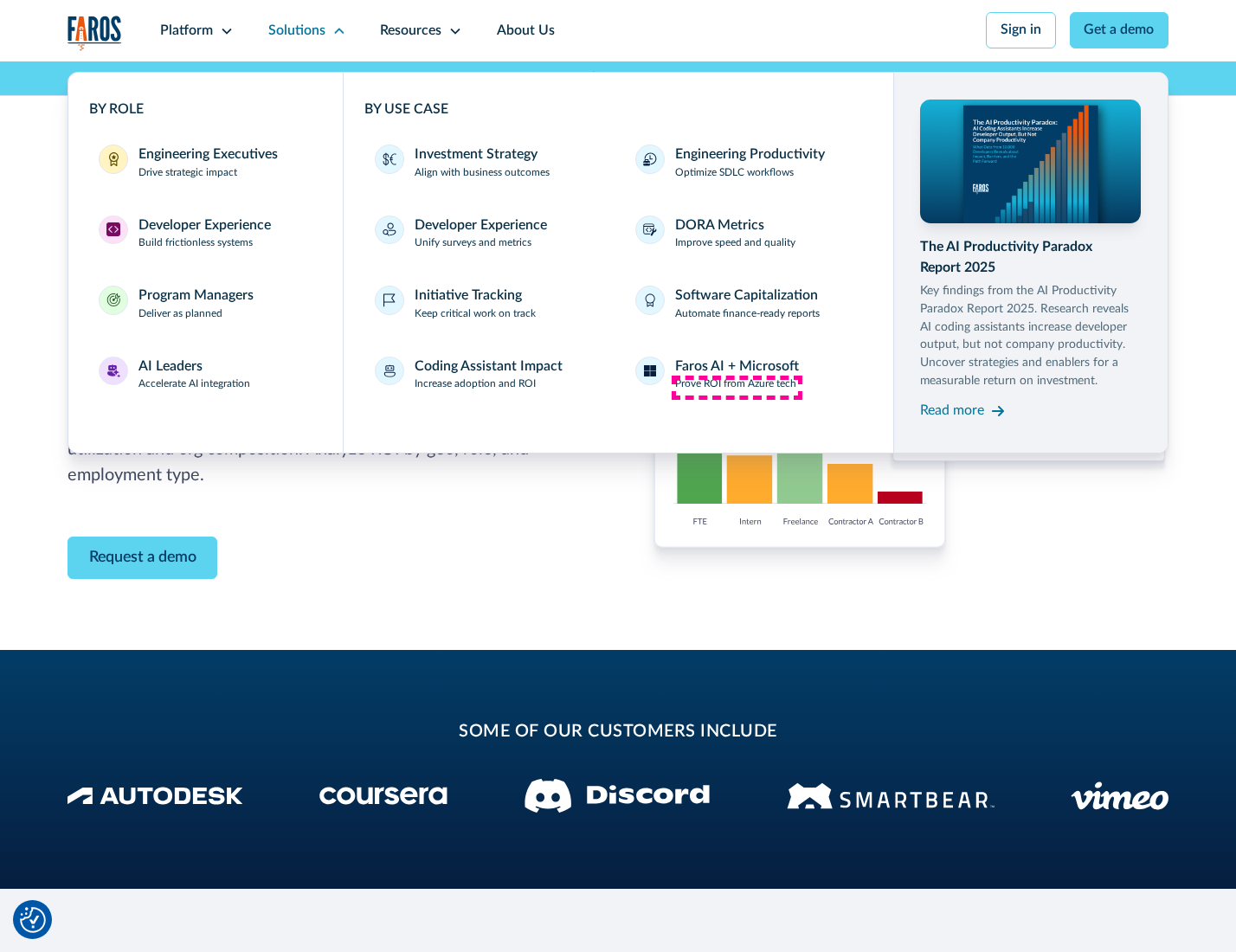
click at [737, 387] on p "Prove ROI from Azure tech" at bounding box center [736, 384] width 122 height 16
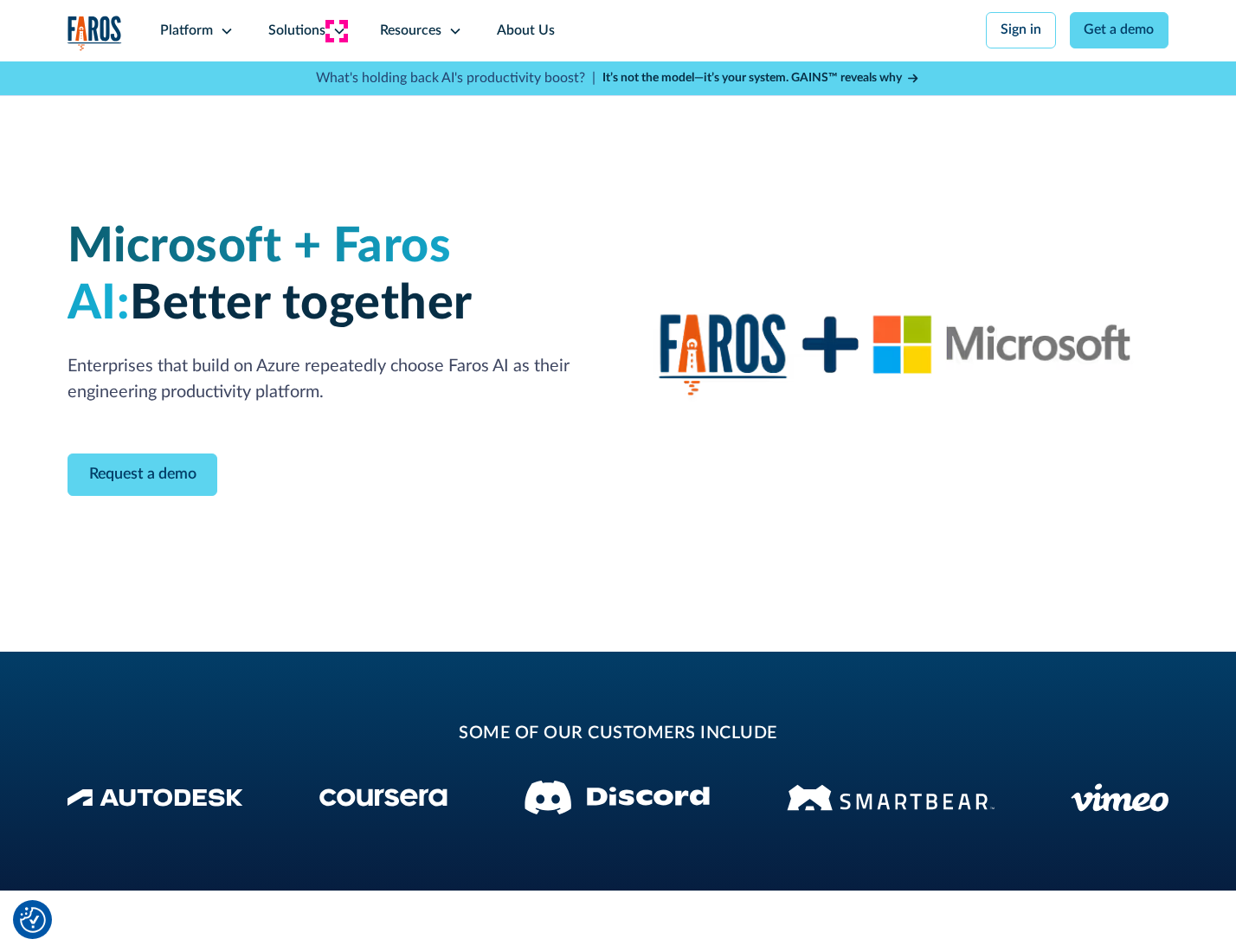
click at [336, 30] on icon at bounding box center [339, 31] width 14 height 14
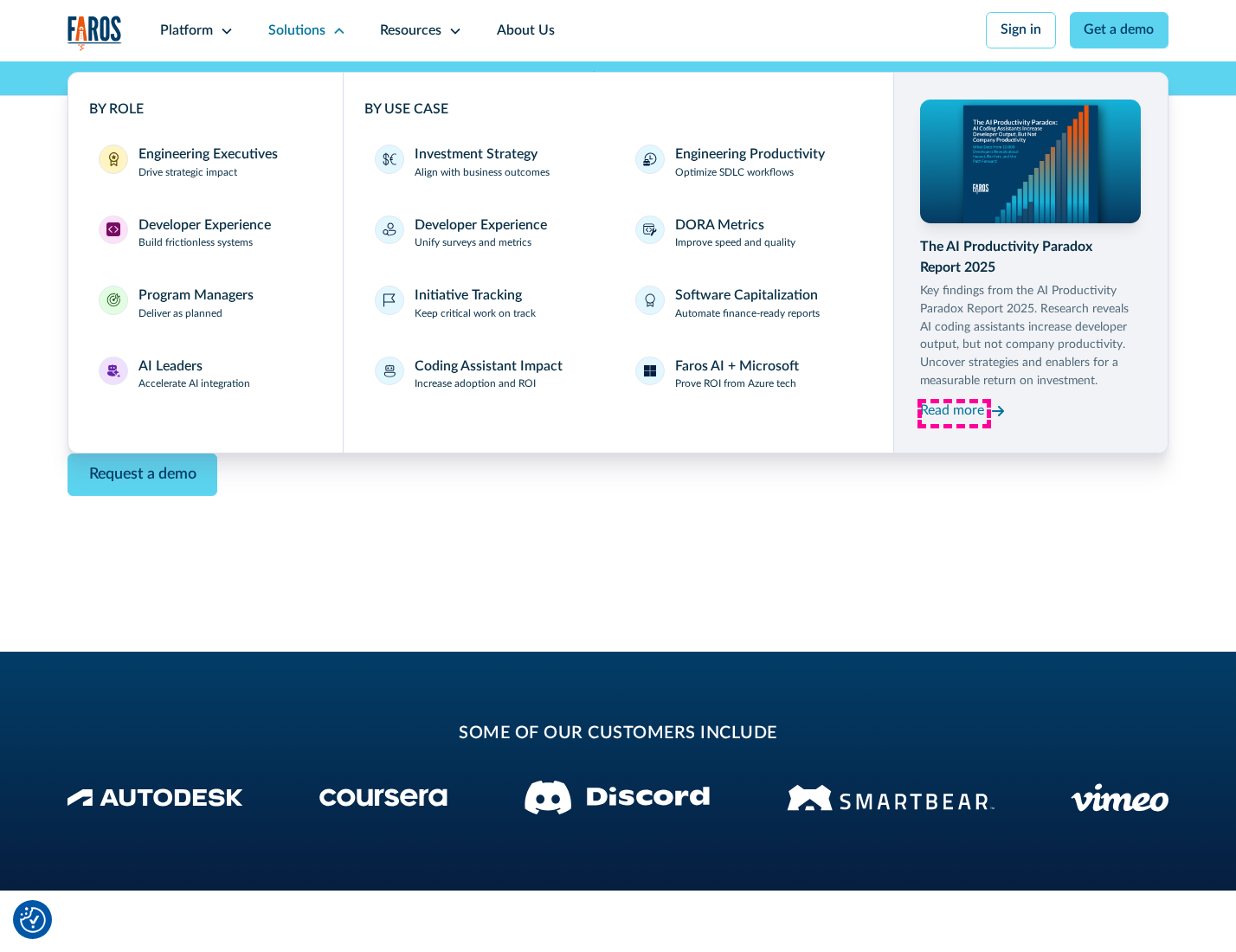
click at [954, 414] on div "Read more" at bounding box center [952, 411] width 64 height 21
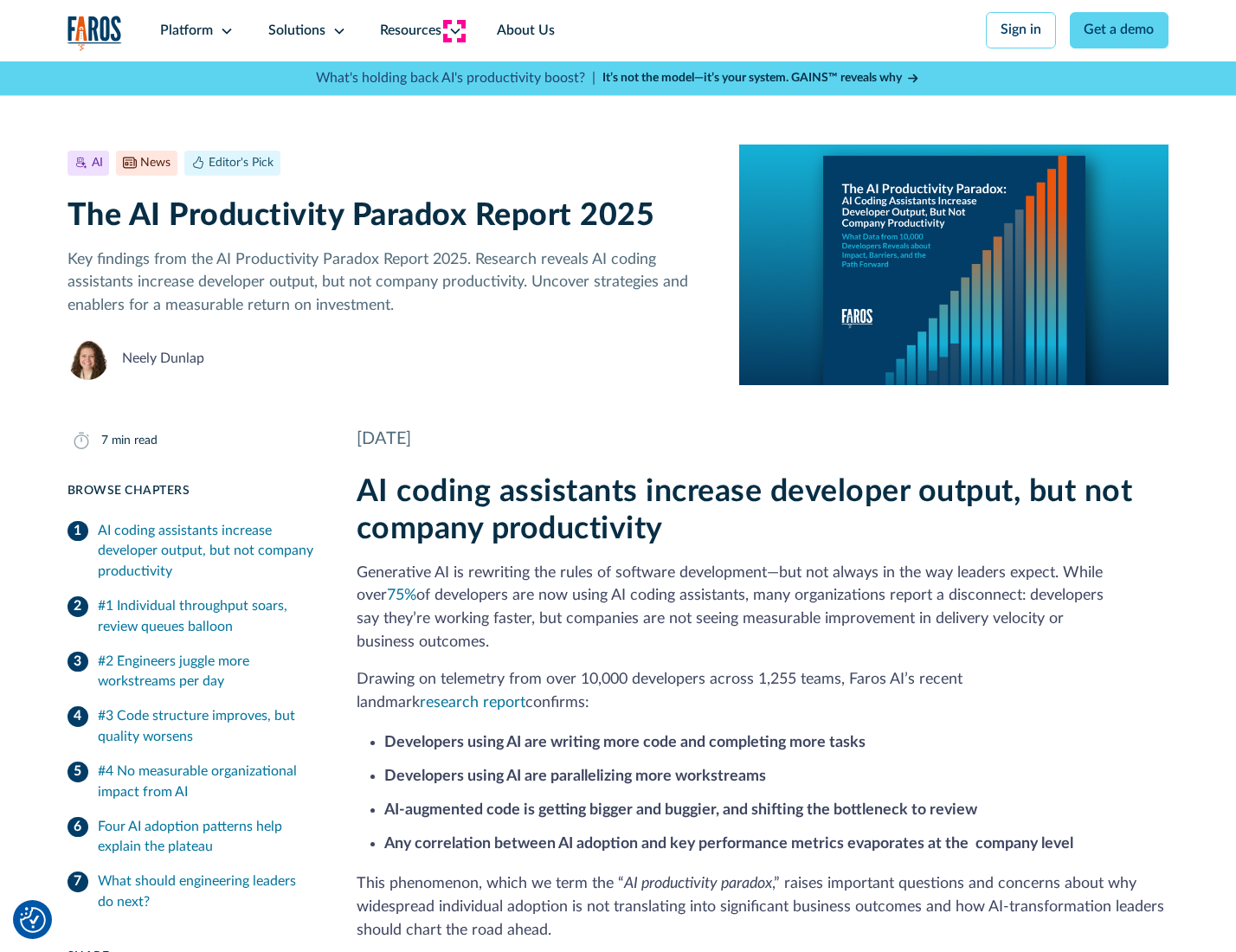
click at [454, 30] on icon at bounding box center [456, 31] width 14 height 14
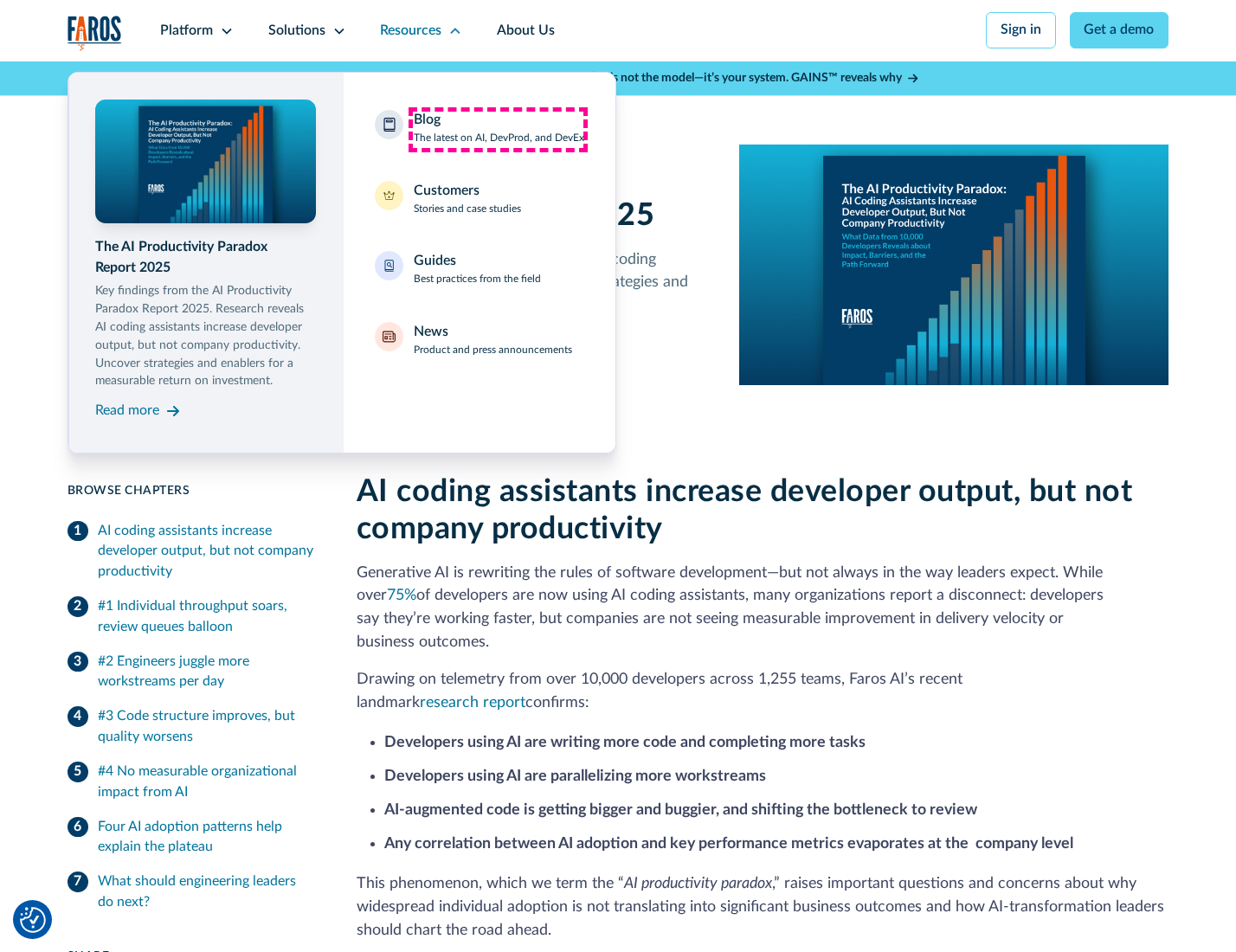
click at [497, 129] on div "Blog The latest on AI, DevProd, and DevEx" at bounding box center [499, 128] width 170 height 36
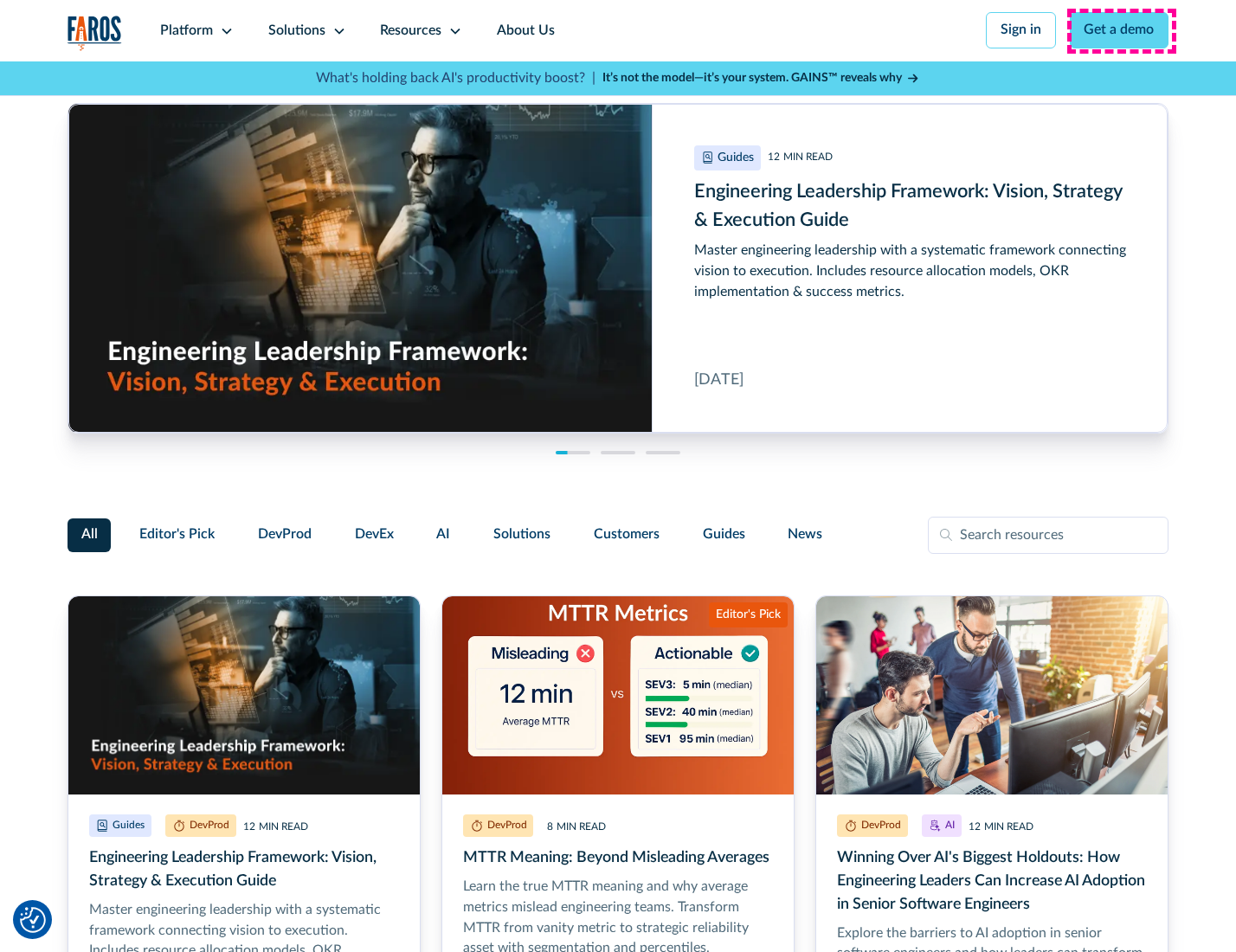
click at [1121, 30] on link "Get a demo" at bounding box center [1120, 30] width 100 height 36
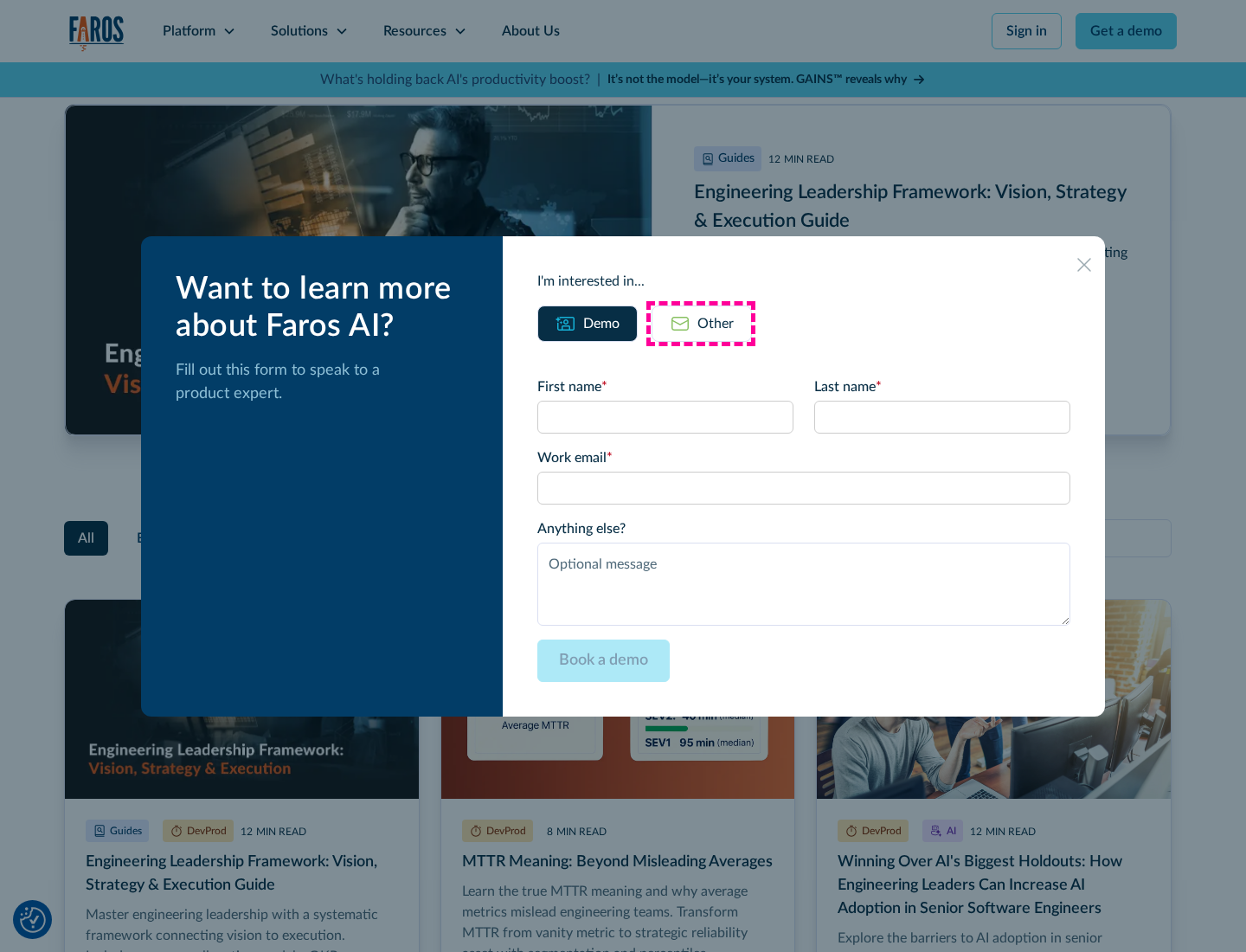
click at [701, 323] on div "Other" at bounding box center [716, 324] width 36 height 21
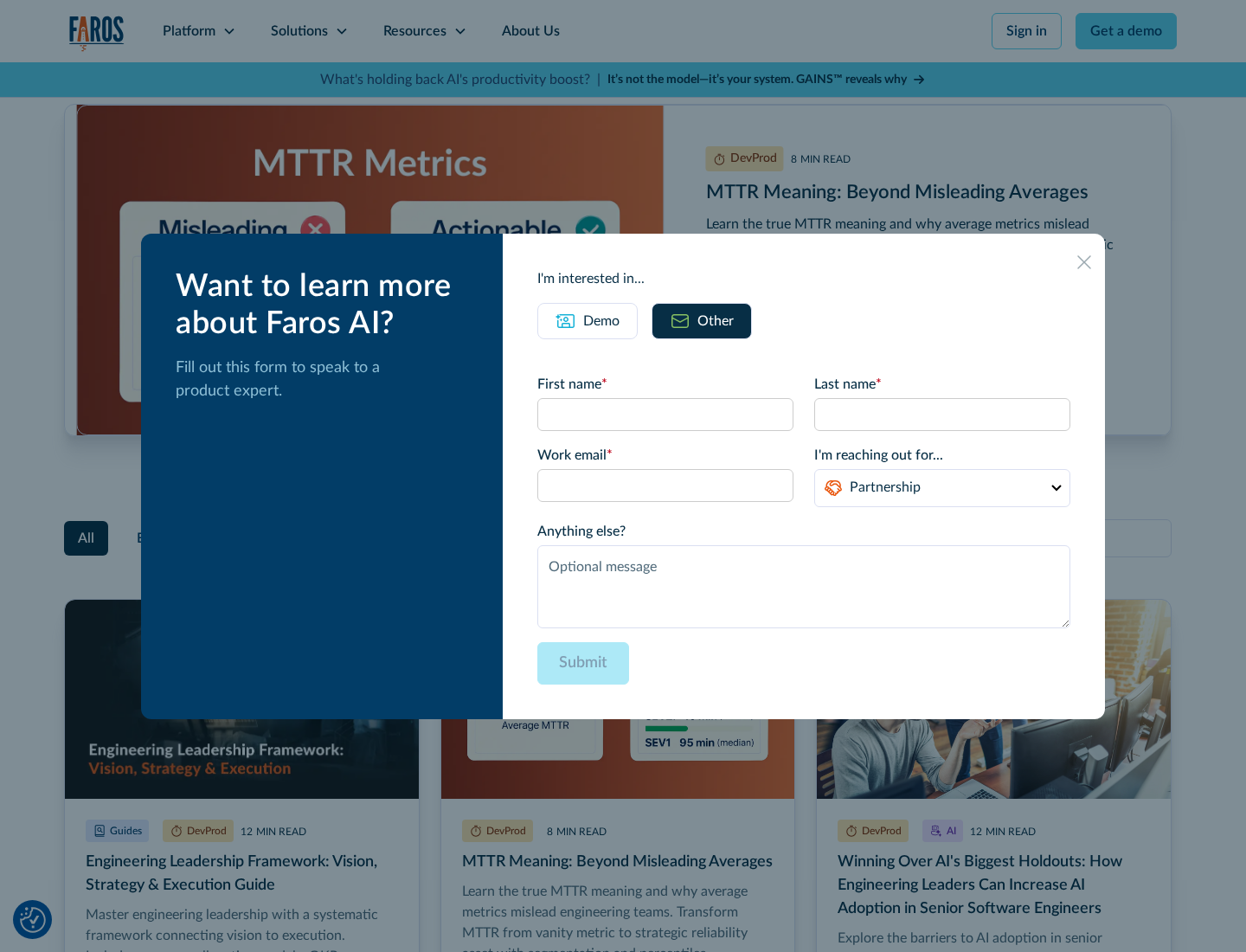
click at [1085, 261] on icon at bounding box center [1085, 262] width 14 height 14
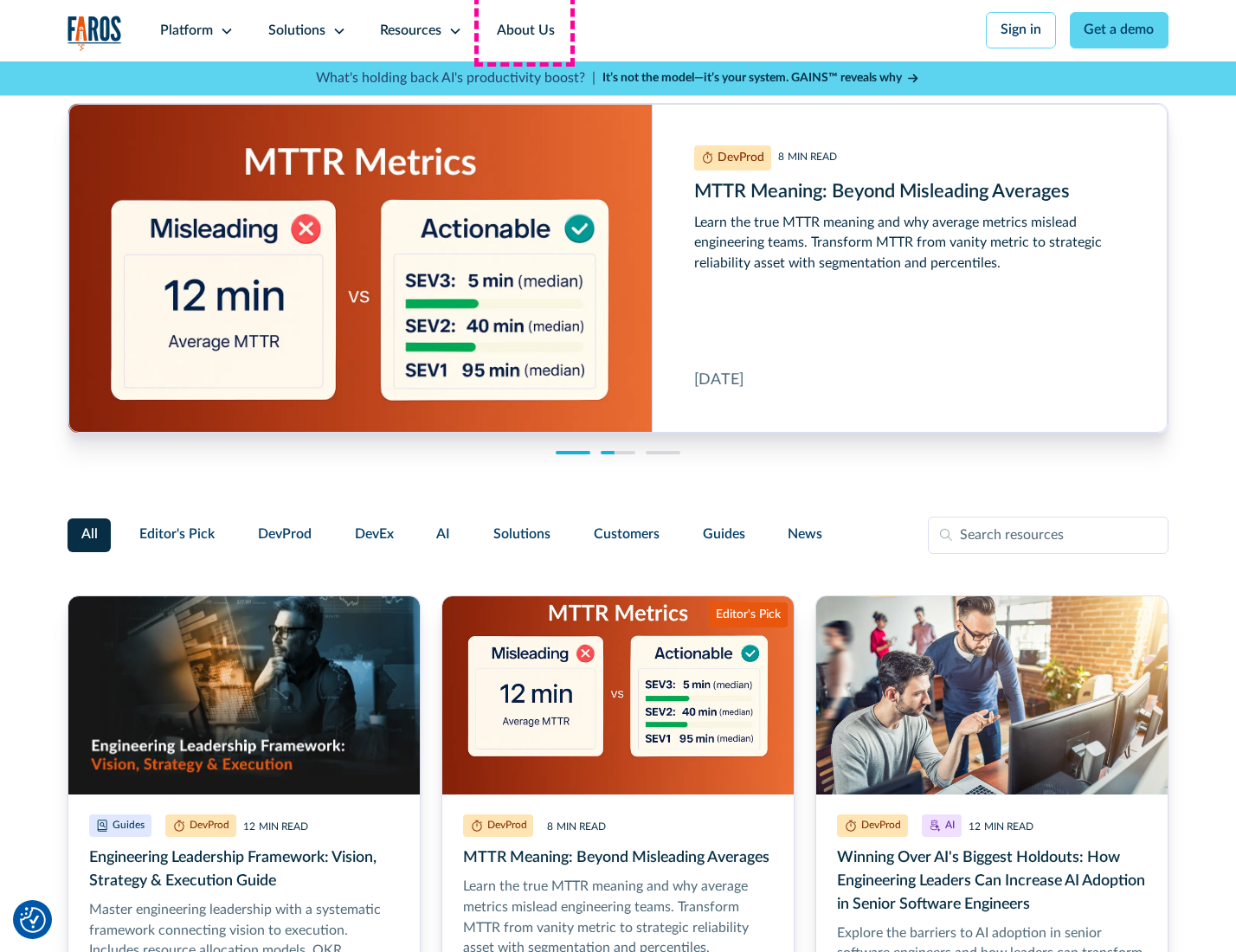
click at [523, 30] on link "About Us" at bounding box center [526, 30] width 93 height 62
